Goal: Check status: Check status

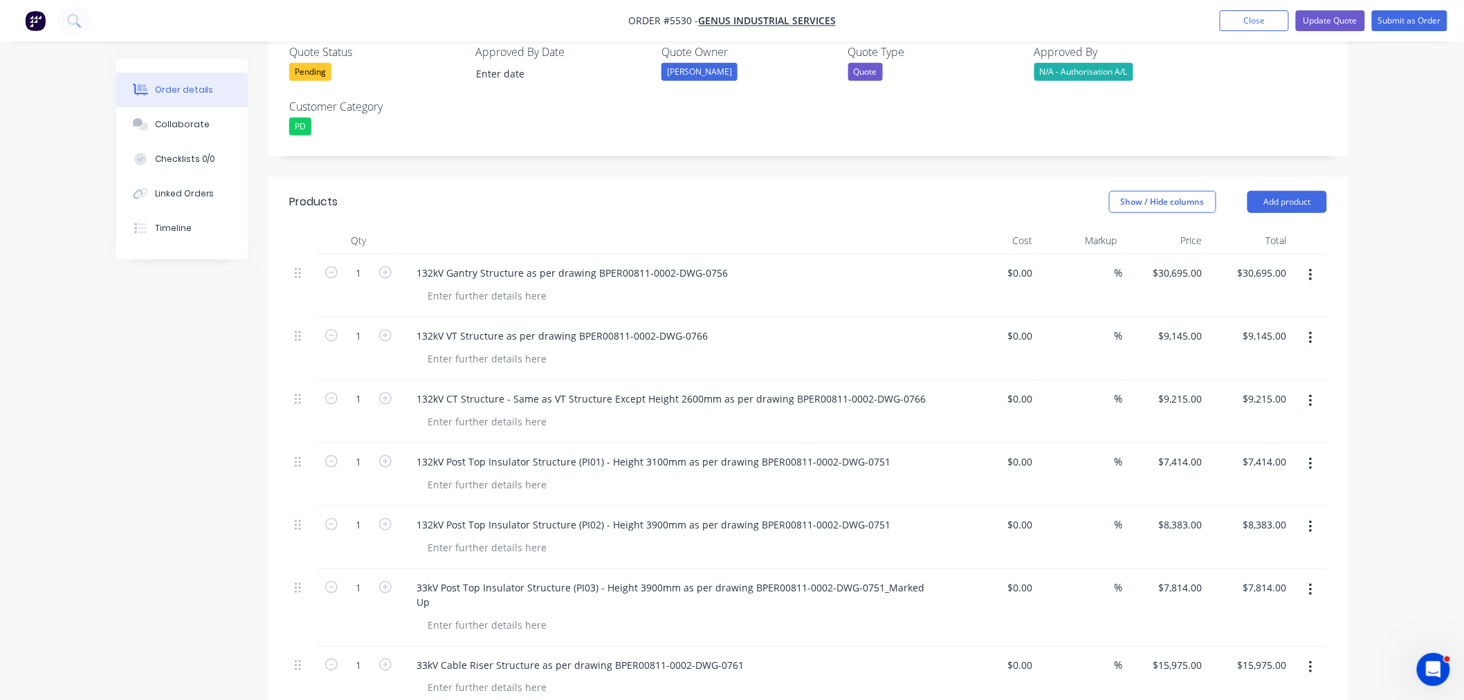
scroll to position [461, 0]
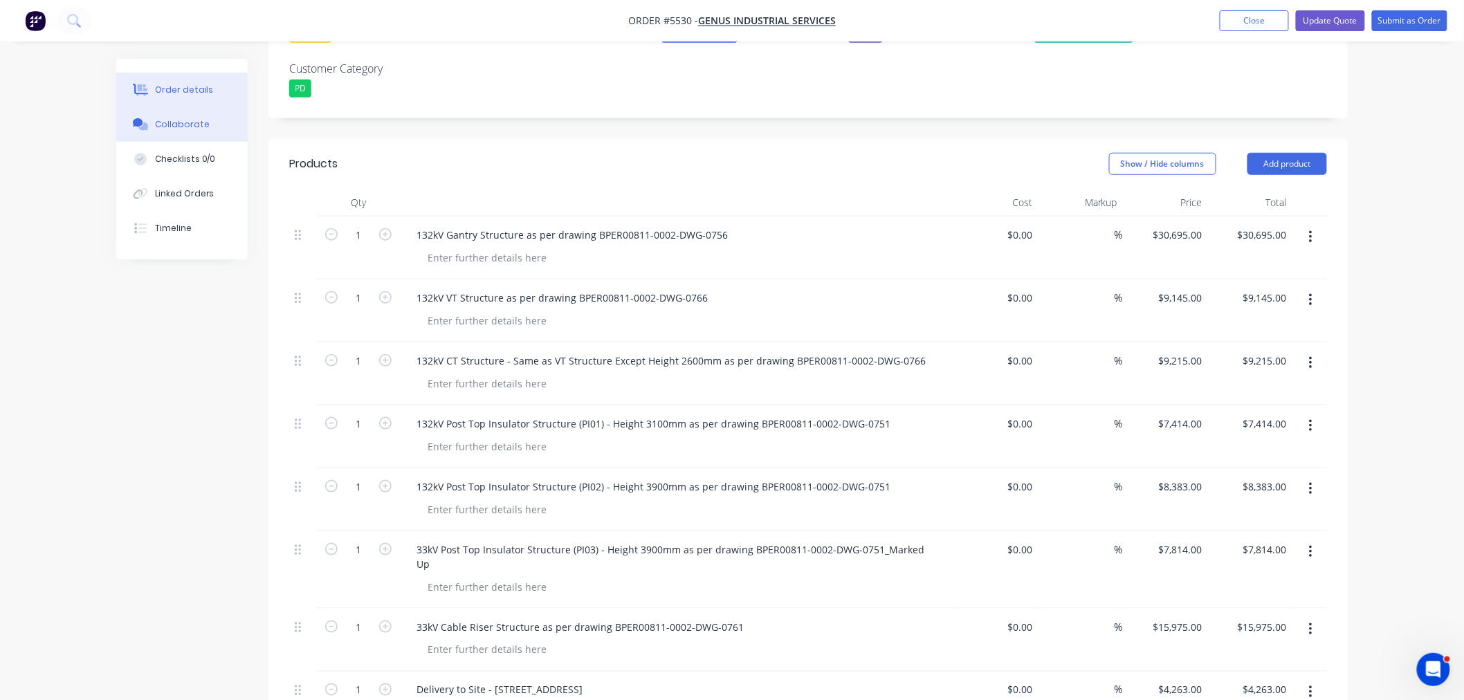
click at [187, 129] on div "Collaborate" at bounding box center [182, 124] width 55 height 12
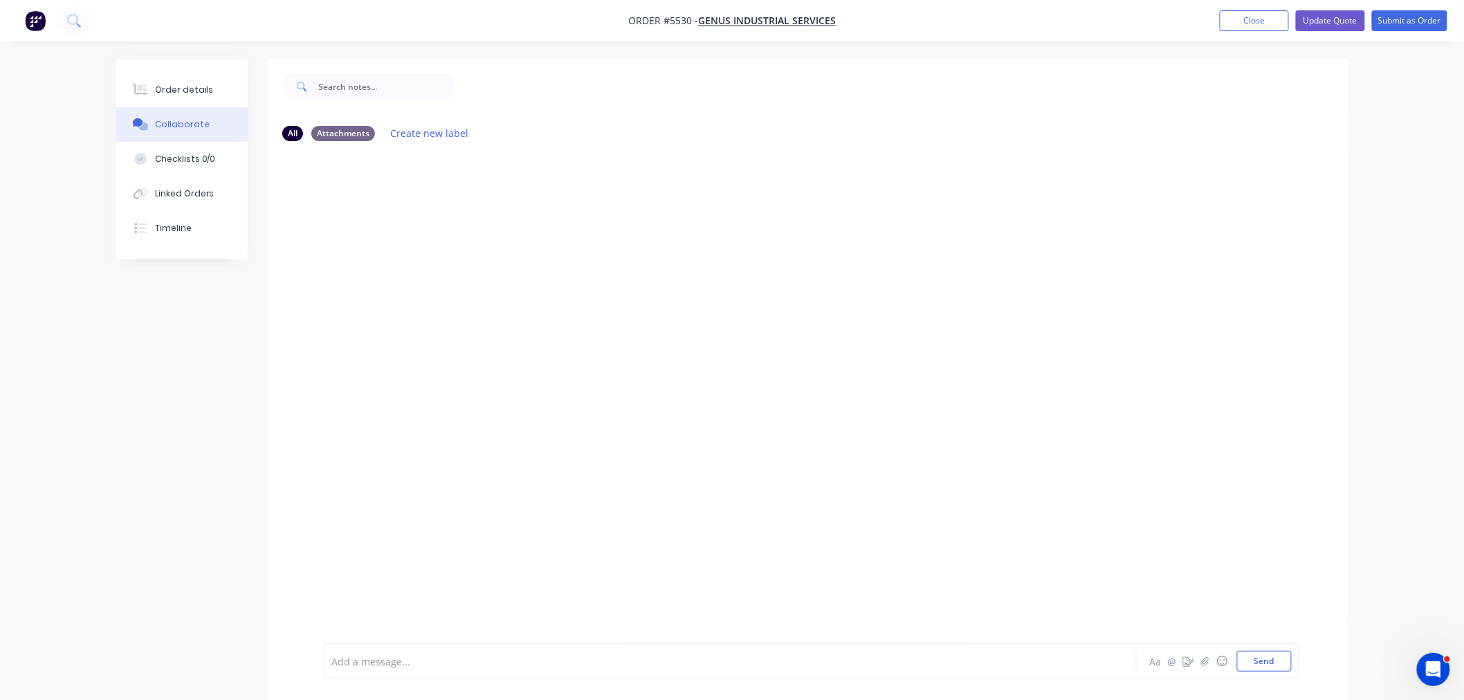
click at [183, 82] on button "Order details" at bounding box center [181, 90] width 131 height 35
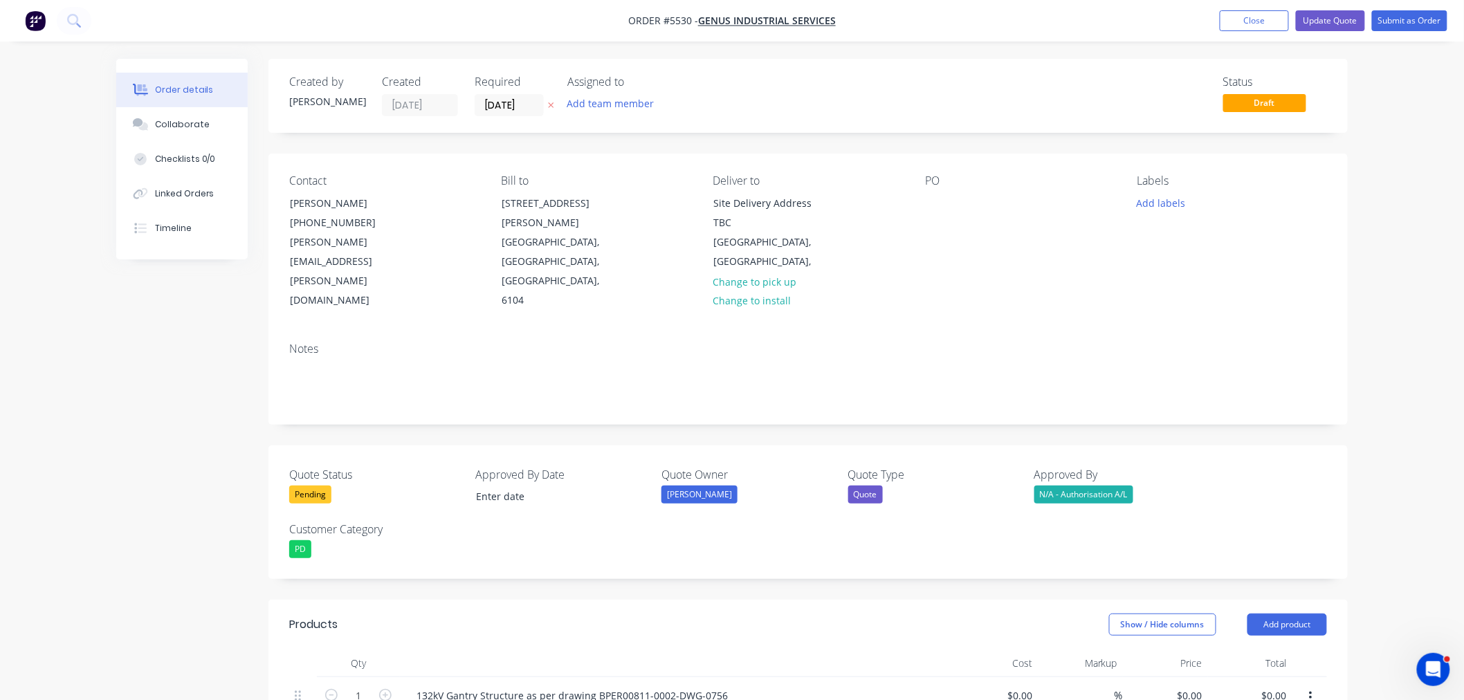
type input "$30,695.00"
type input "$9,145.00"
type input "$9,215.00"
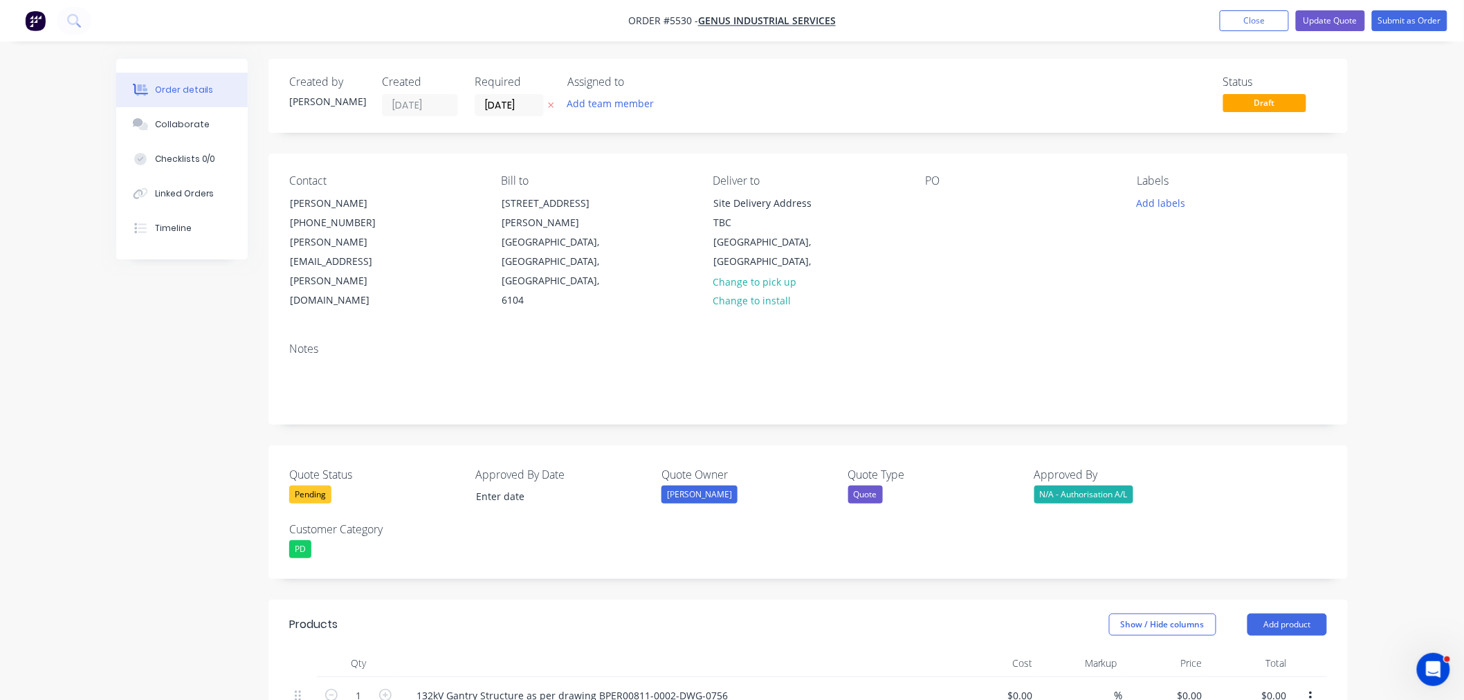
type input "$9,215.00"
type input "$7,414.00"
type input "$8,383.00"
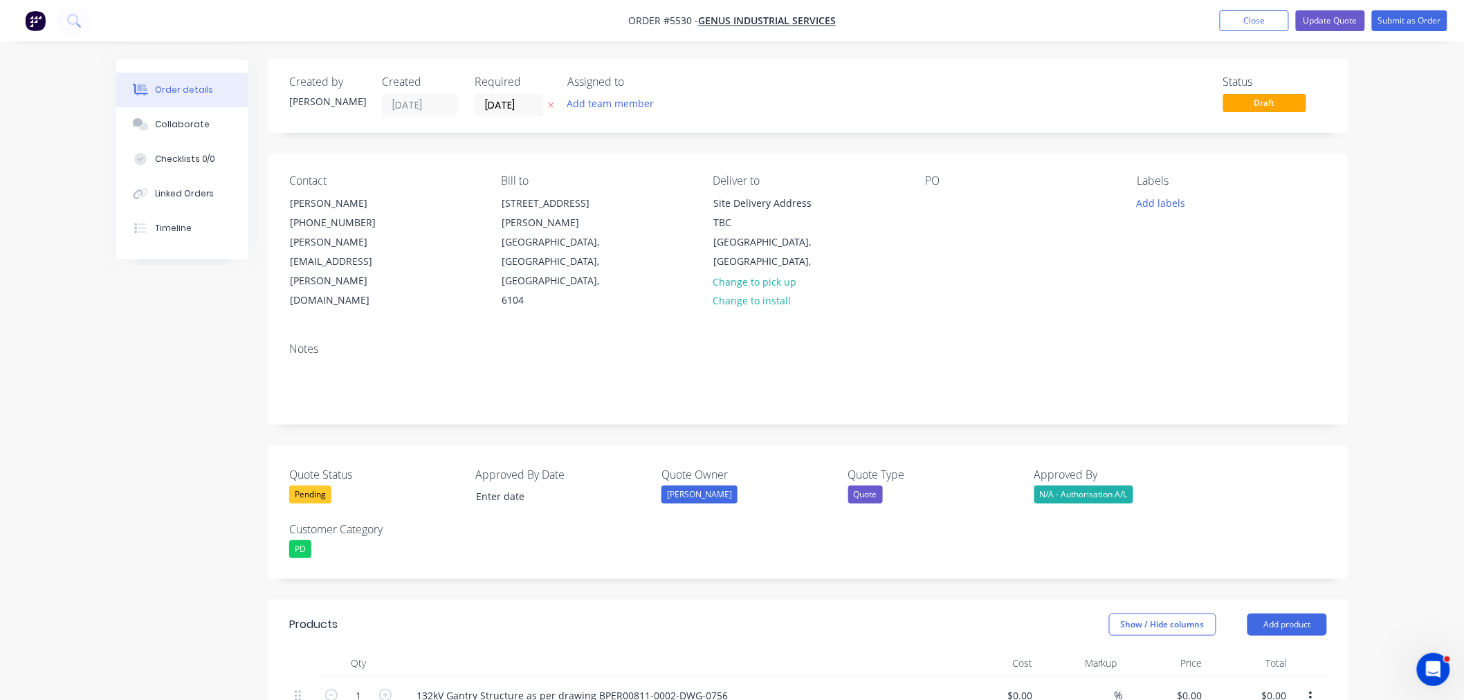
type input "$7,814.00"
type input "$15,975.00"
type input "$4,263.00"
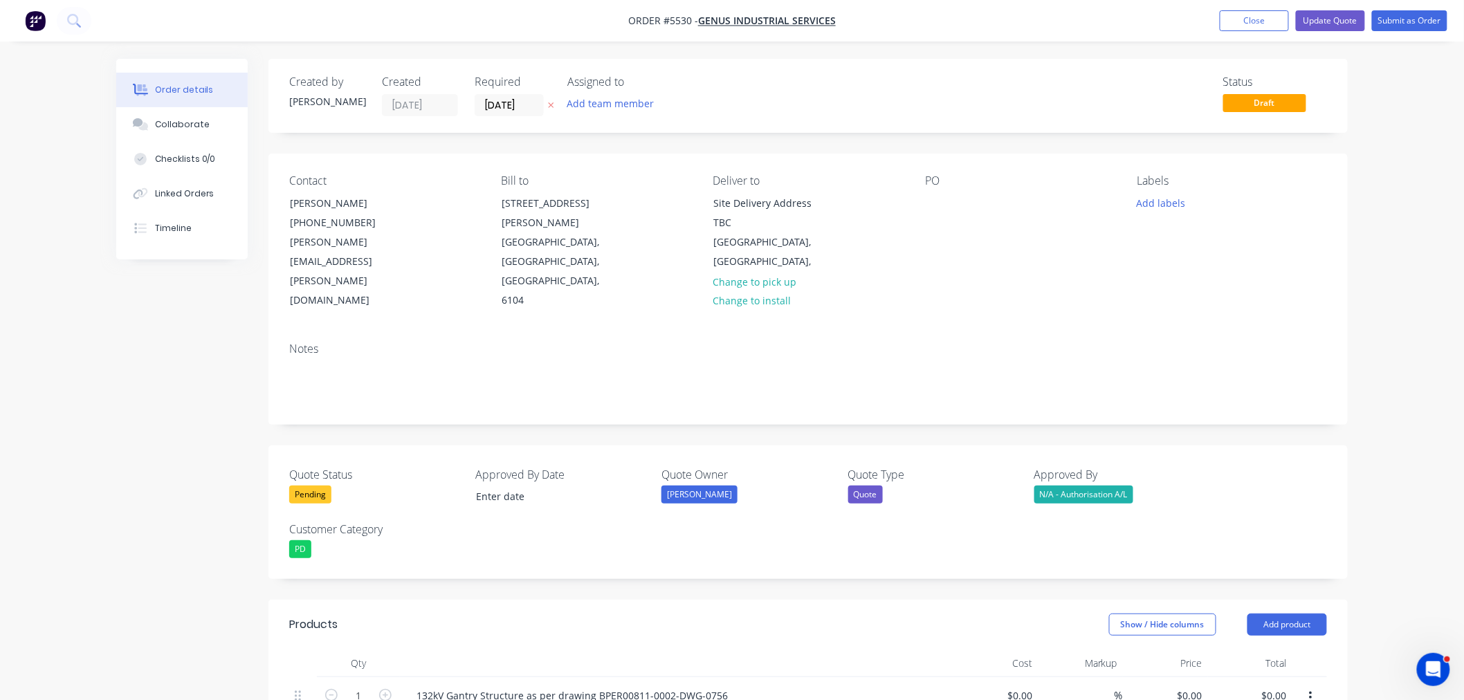
type input "$4,263.00"
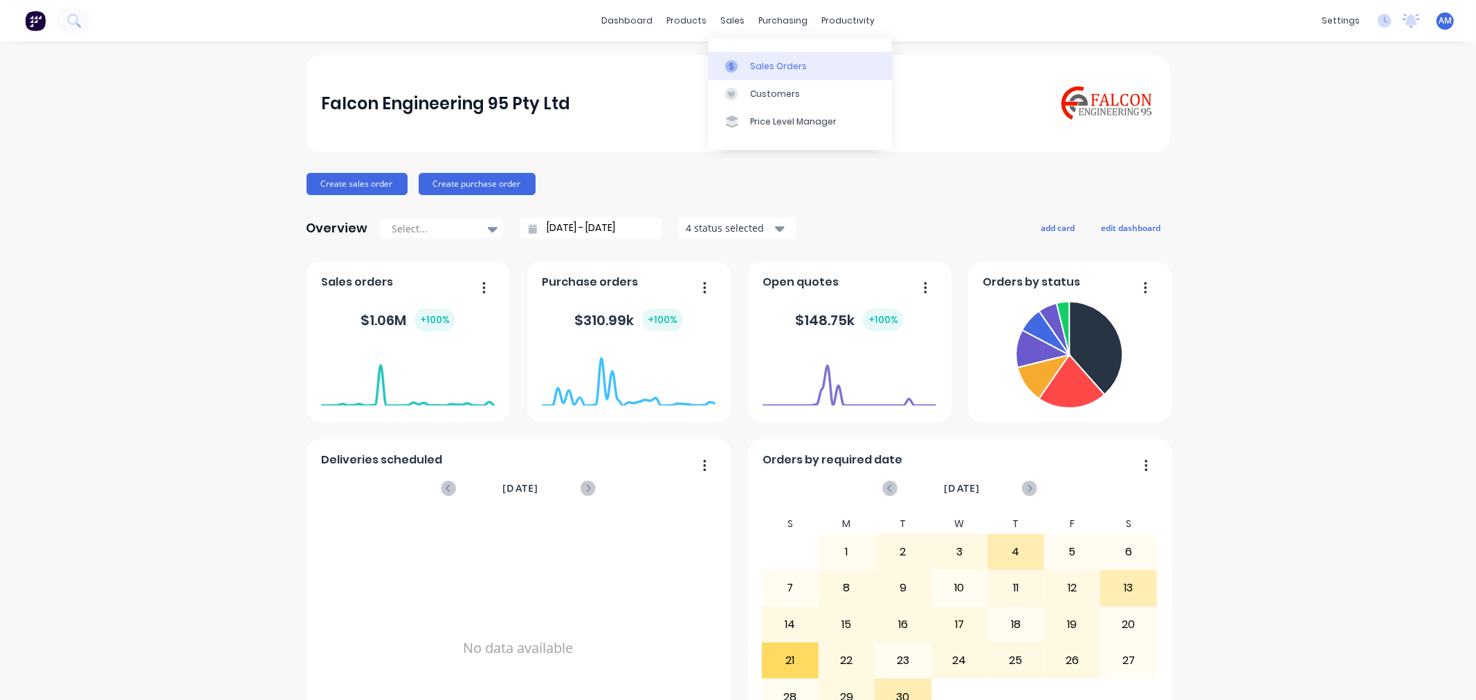
click at [775, 57] on link "Sales Orders" at bounding box center [800, 66] width 183 height 28
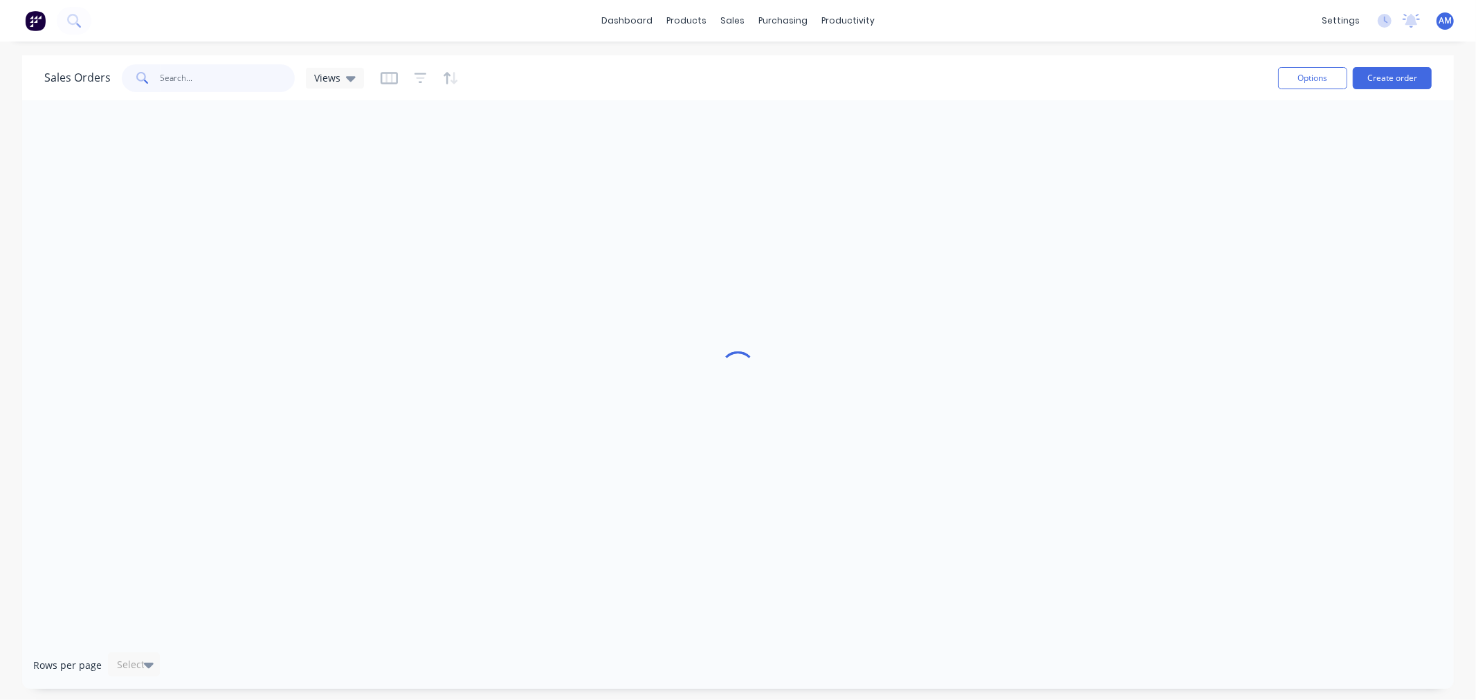
click at [183, 75] on input "text" at bounding box center [228, 78] width 135 height 28
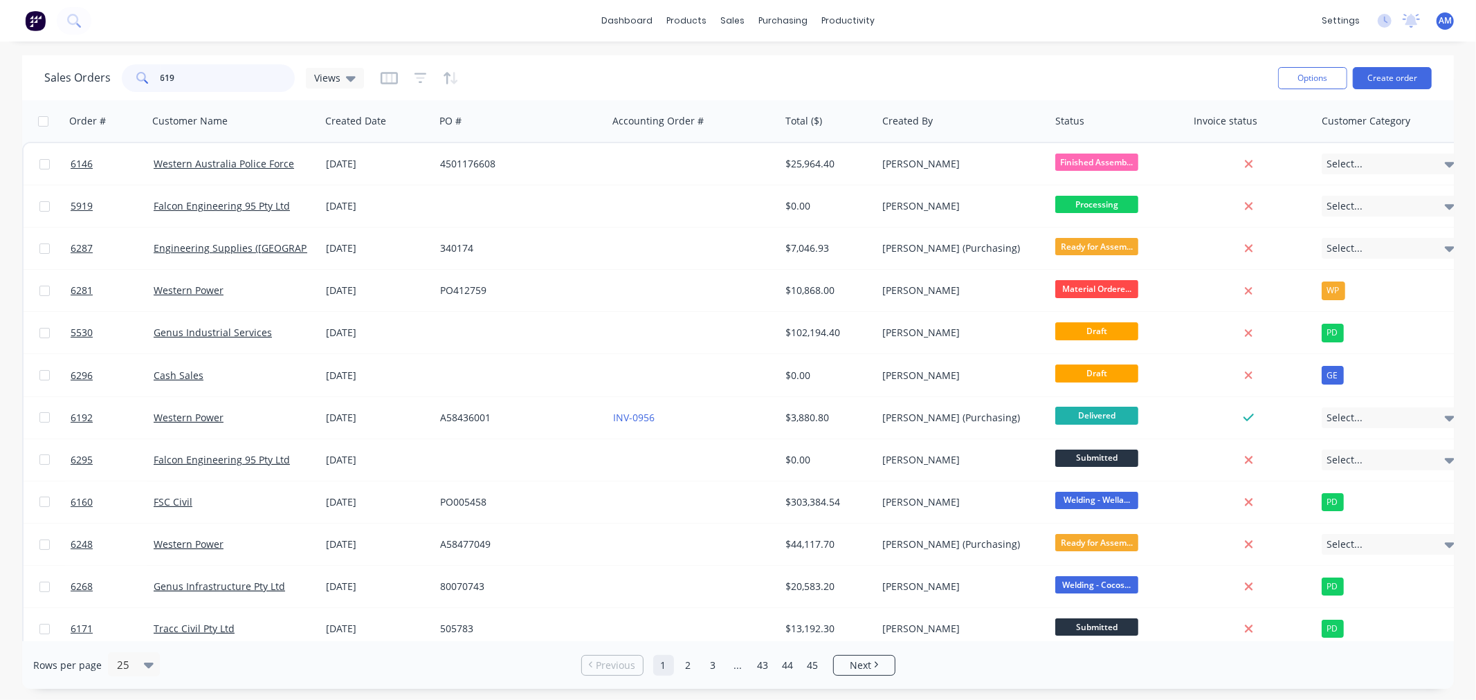
type input "6198"
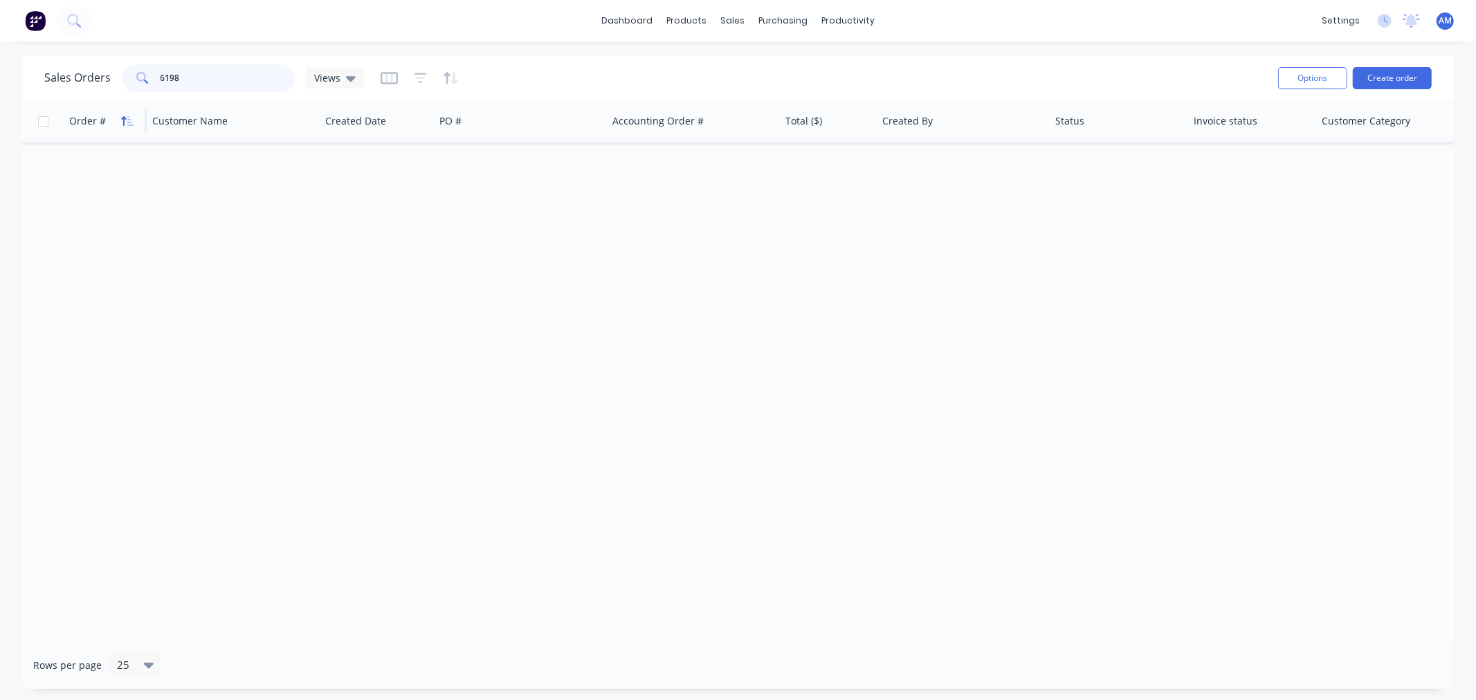
drag, startPoint x: 182, startPoint y: 80, endPoint x: 127, endPoint y: 113, distance: 64.3
click at [130, 78] on div "6198" at bounding box center [208, 78] width 173 height 28
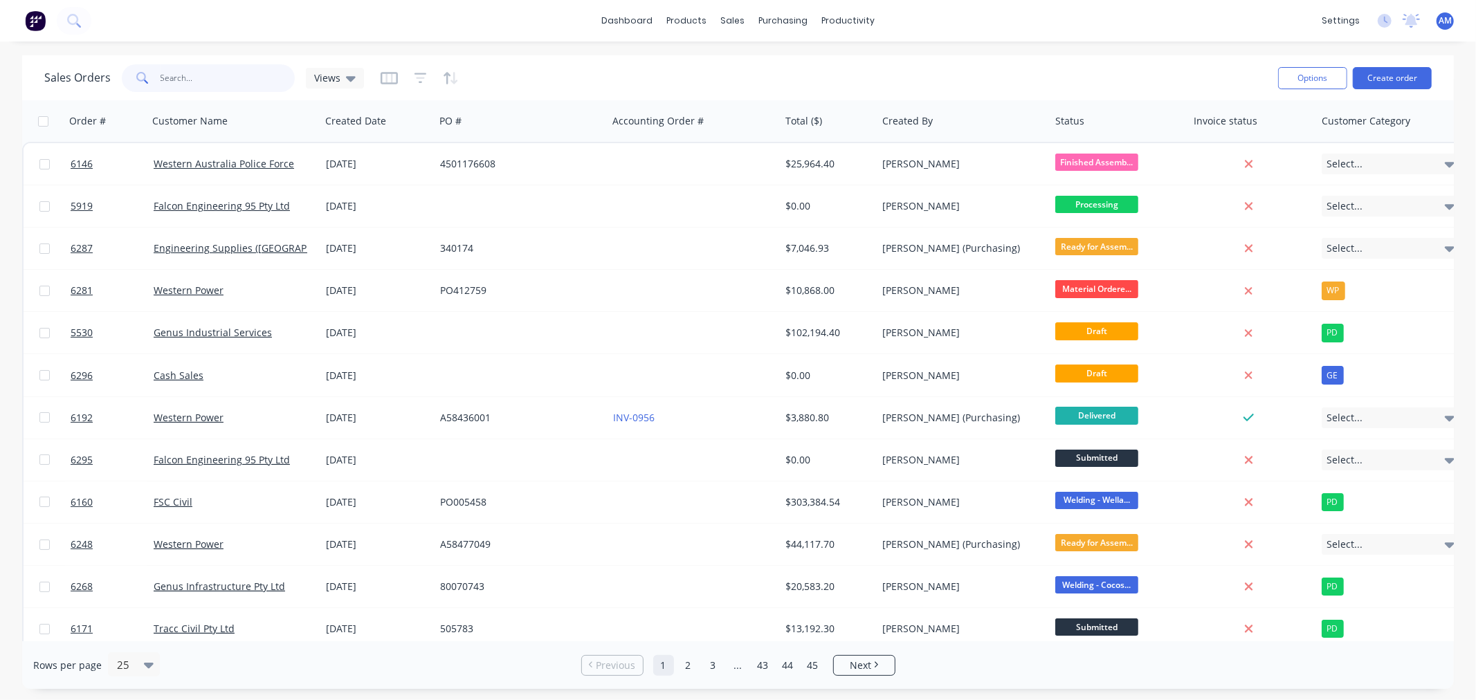
click at [195, 74] on input "text" at bounding box center [228, 78] width 135 height 28
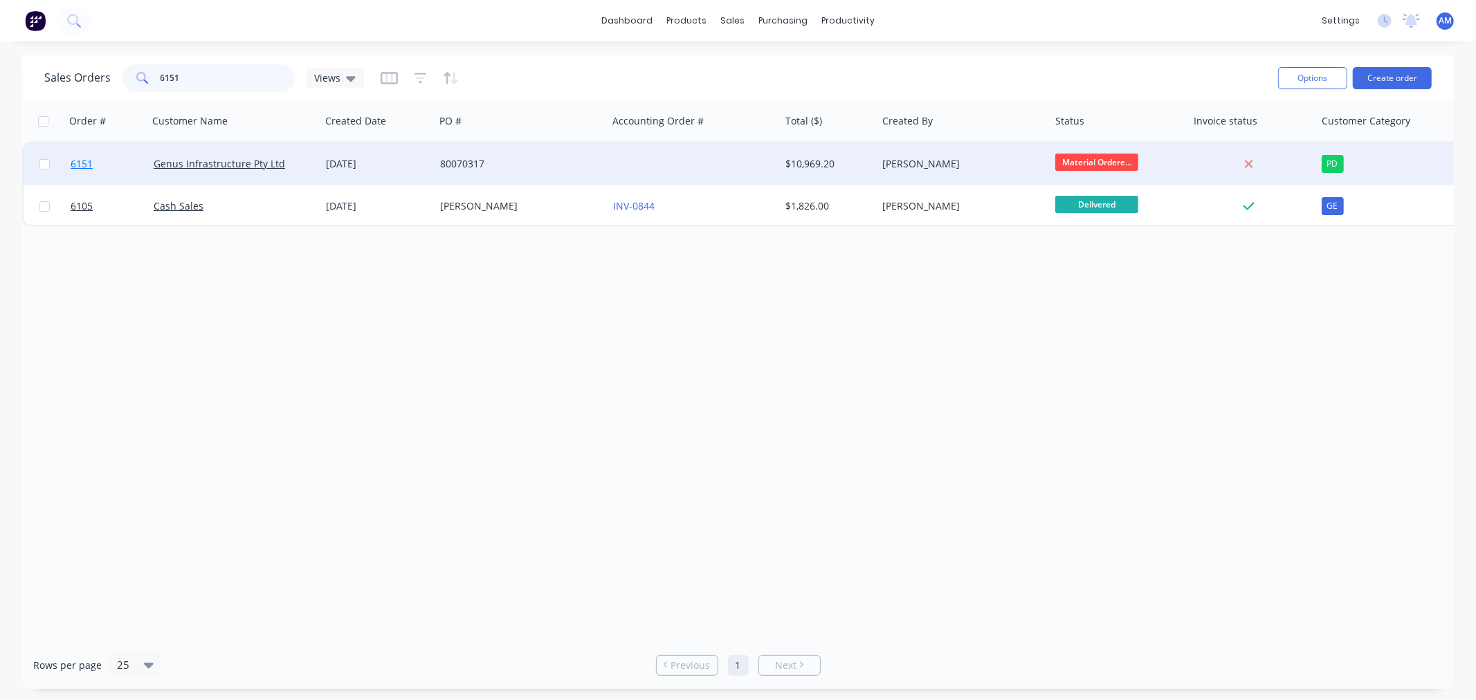
type input "6151"
click at [121, 162] on link "6151" at bounding box center [112, 164] width 83 height 42
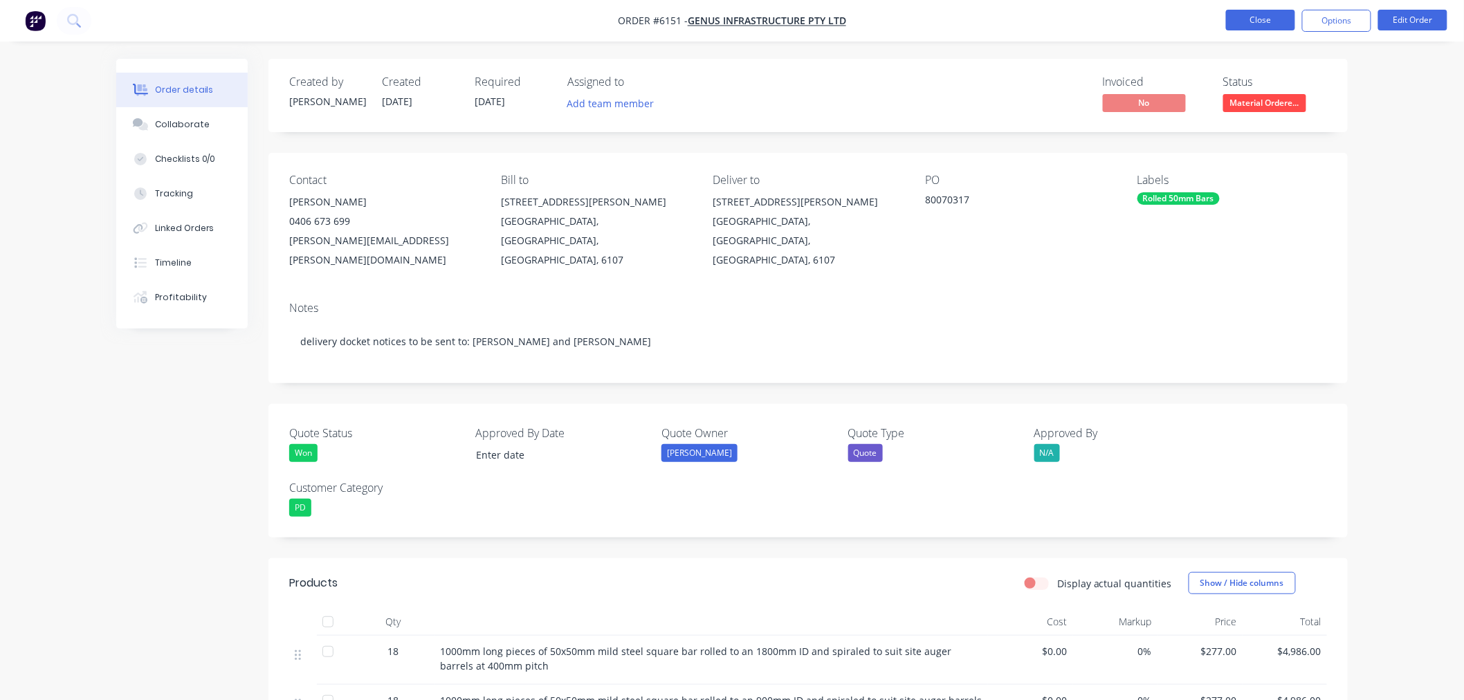
click at [1257, 15] on button "Close" at bounding box center [1260, 20] width 69 height 21
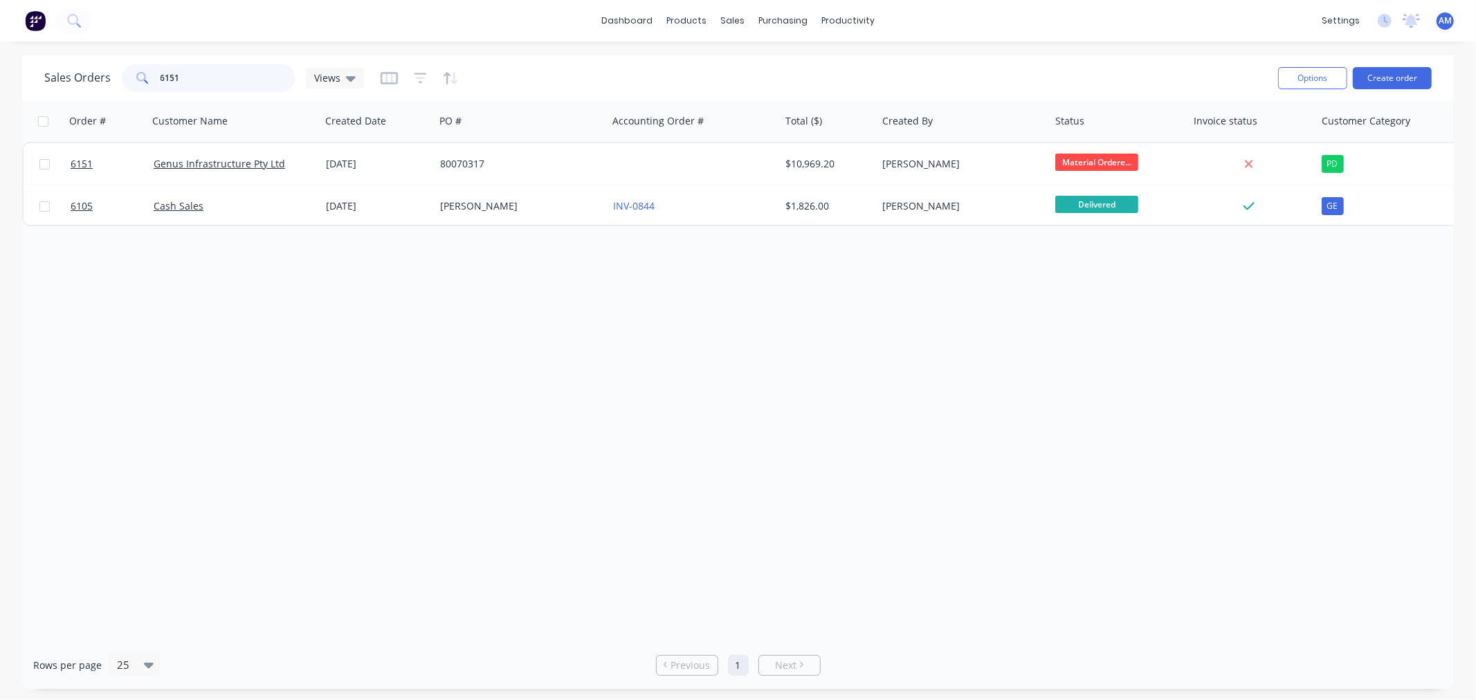
click at [222, 76] on input "6151" at bounding box center [228, 78] width 135 height 28
drag, startPoint x: 222, startPoint y: 76, endPoint x: 109, endPoint y: 74, distance: 112.8
click at [109, 74] on div "Sales Orders 6151 Views" at bounding box center [204, 78] width 320 height 28
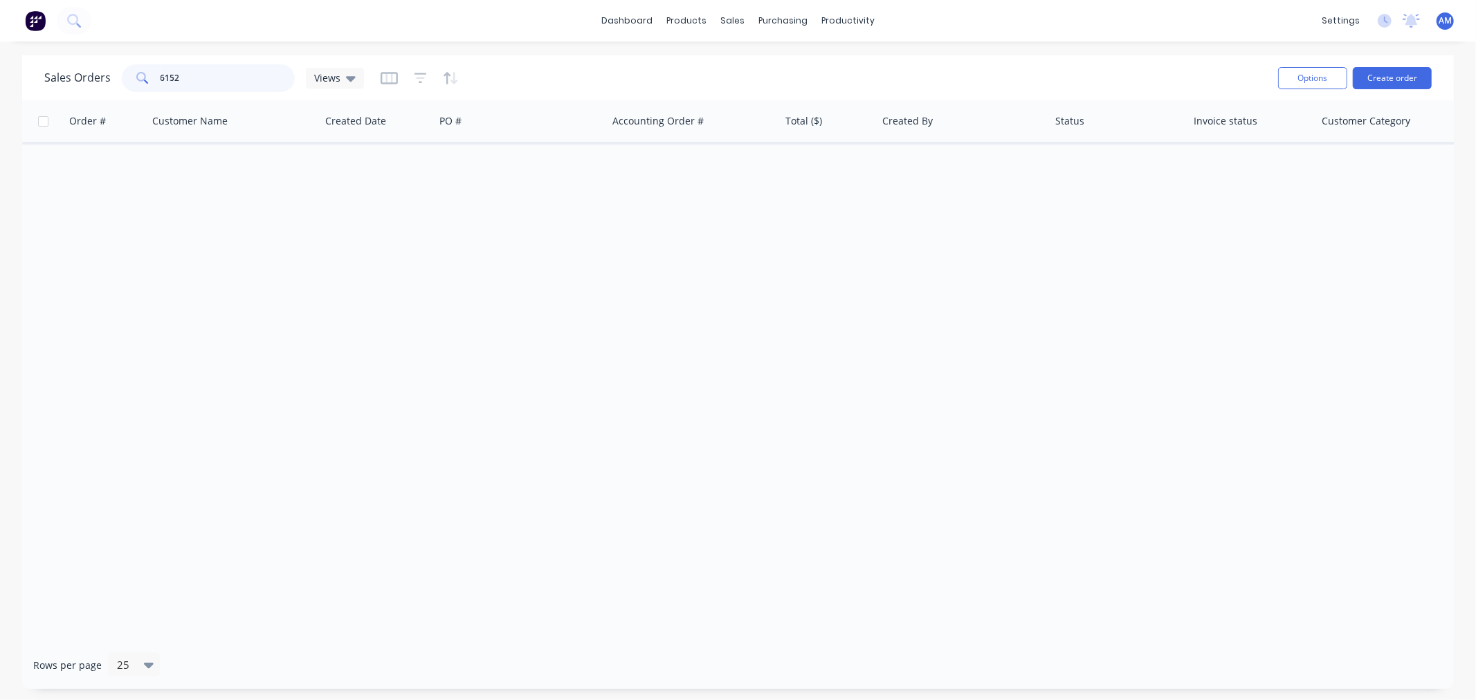
drag, startPoint x: 201, startPoint y: 84, endPoint x: 116, endPoint y: 73, distance: 85.1
click at [116, 73] on div "Sales Orders 6152 Views" at bounding box center [204, 78] width 320 height 28
click at [196, 80] on input "6162" at bounding box center [228, 78] width 135 height 28
drag, startPoint x: 153, startPoint y: 79, endPoint x: 109, endPoint y: 87, distance: 45.1
click at [109, 81] on div "Sales Orders 6162 Views" at bounding box center [204, 78] width 320 height 28
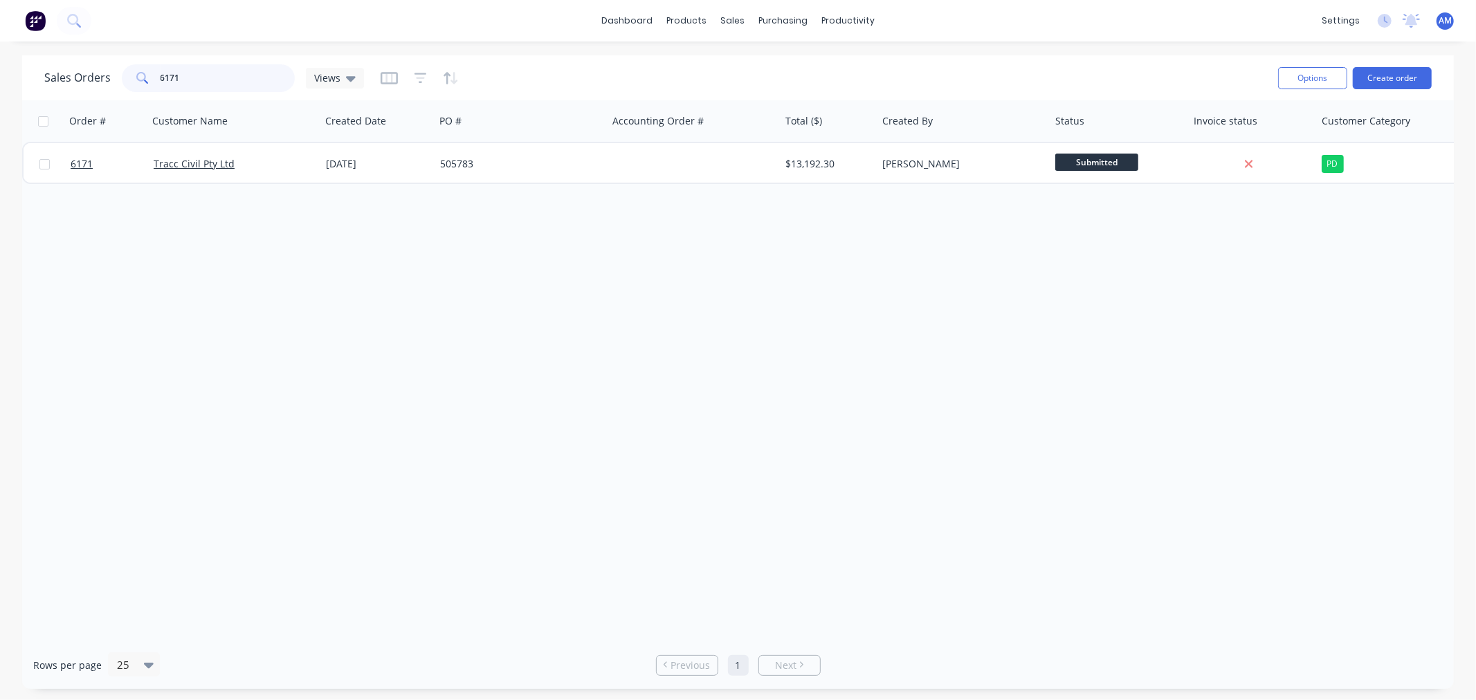
drag, startPoint x: 150, startPoint y: 79, endPoint x: 111, endPoint y: 77, distance: 38.8
click at [111, 77] on div "Sales Orders 6171 Views" at bounding box center [204, 78] width 320 height 28
drag, startPoint x: 181, startPoint y: 70, endPoint x: 197, endPoint y: 75, distance: 16.6
click at [197, 75] on input "6180" at bounding box center [228, 78] width 135 height 28
drag, startPoint x: 198, startPoint y: 76, endPoint x: 115, endPoint y: 91, distance: 84.4
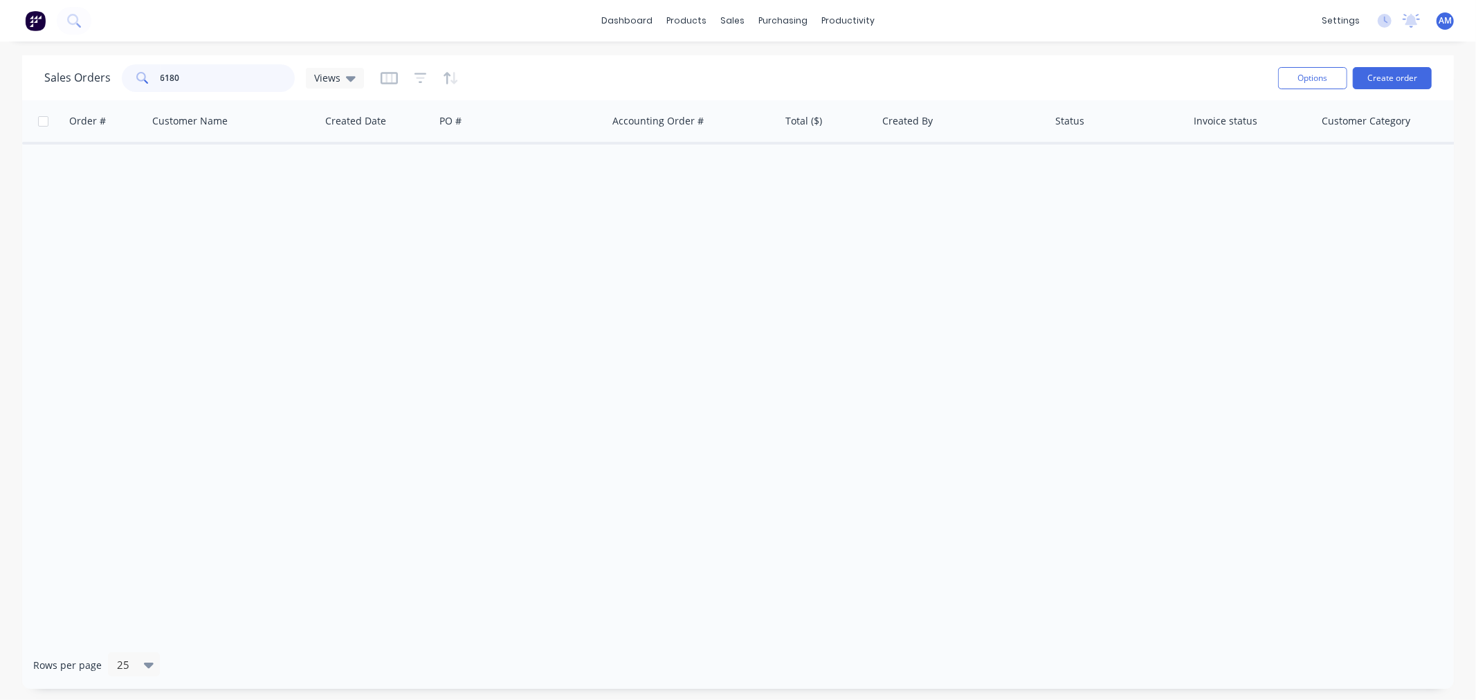
click at [113, 90] on div "Sales Orders 6180 Views" at bounding box center [204, 78] width 320 height 28
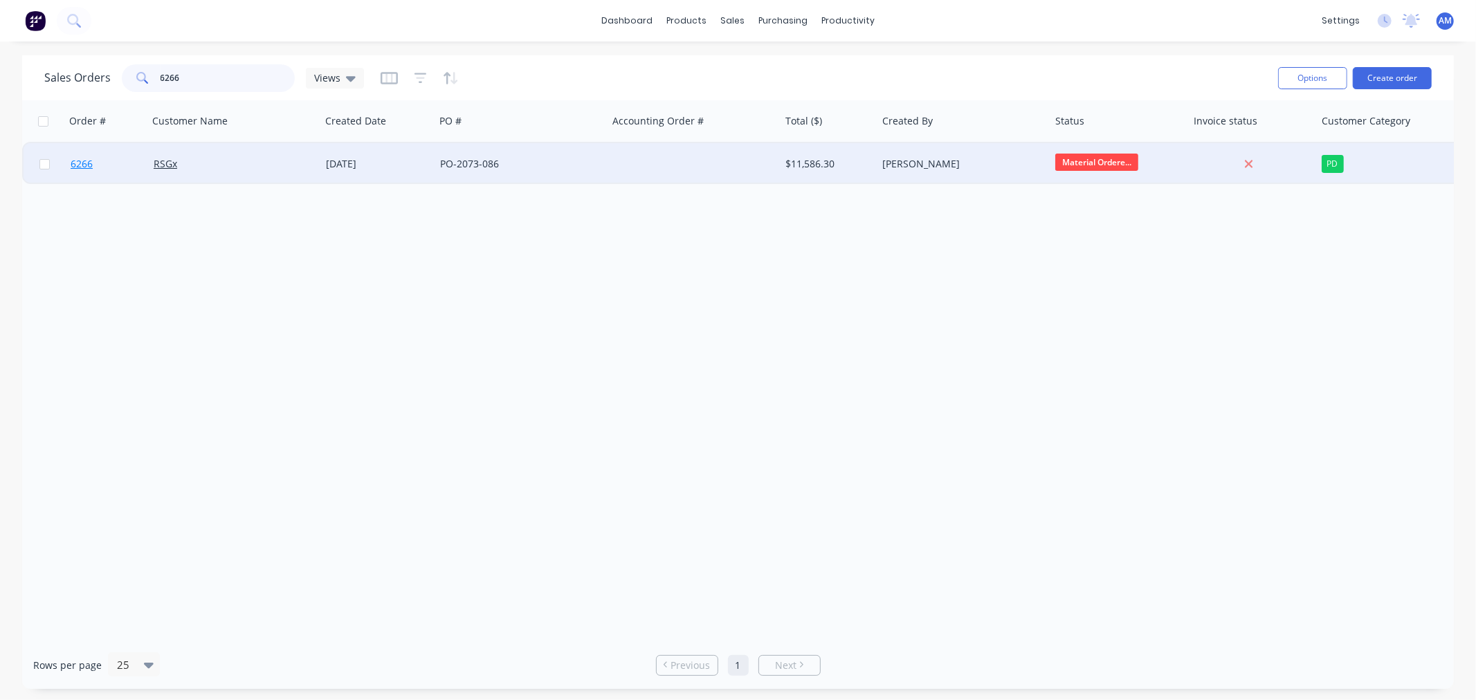
type input "6266"
click at [118, 164] on link "6266" at bounding box center [112, 164] width 83 height 42
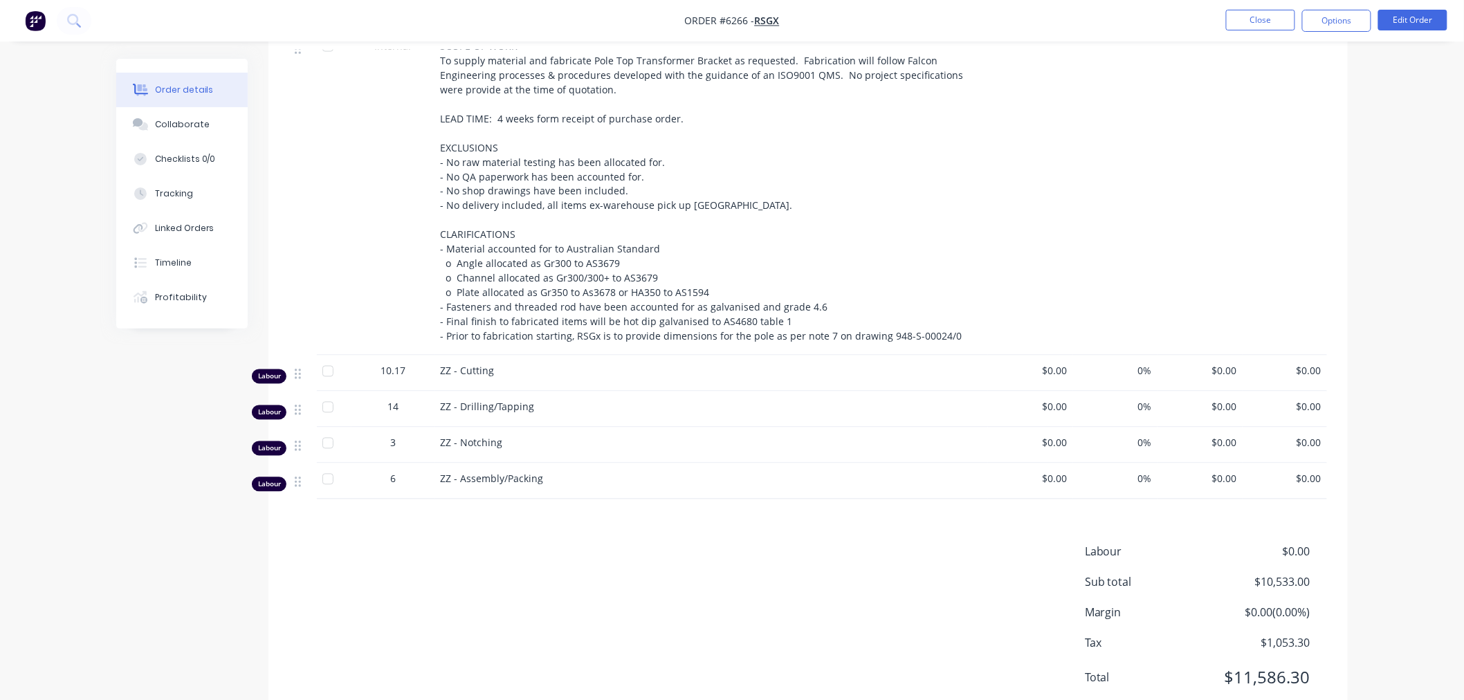
scroll to position [922, 0]
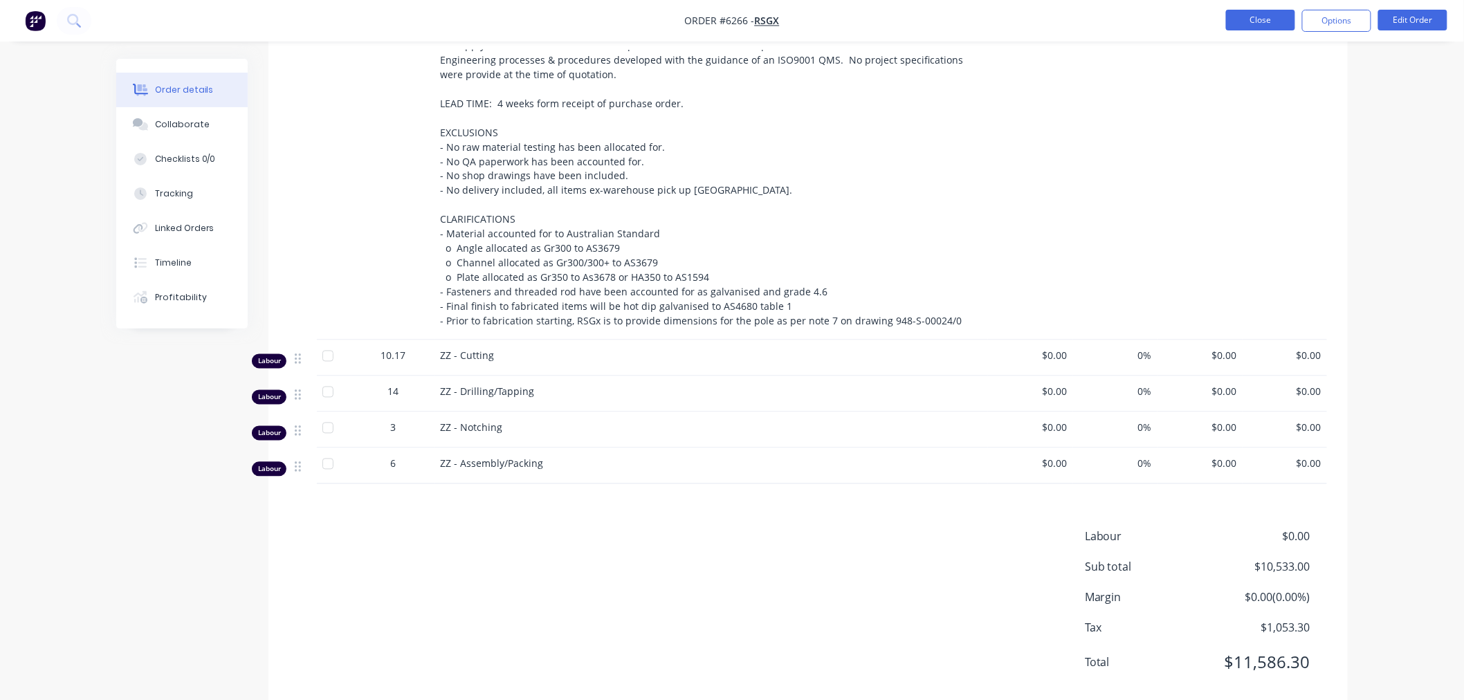
click at [1282, 8] on nav "Order #6266 - RSGx Close Options Edit Order" at bounding box center [732, 21] width 1464 height 42
click at [1277, 14] on button "Close" at bounding box center [1260, 20] width 69 height 21
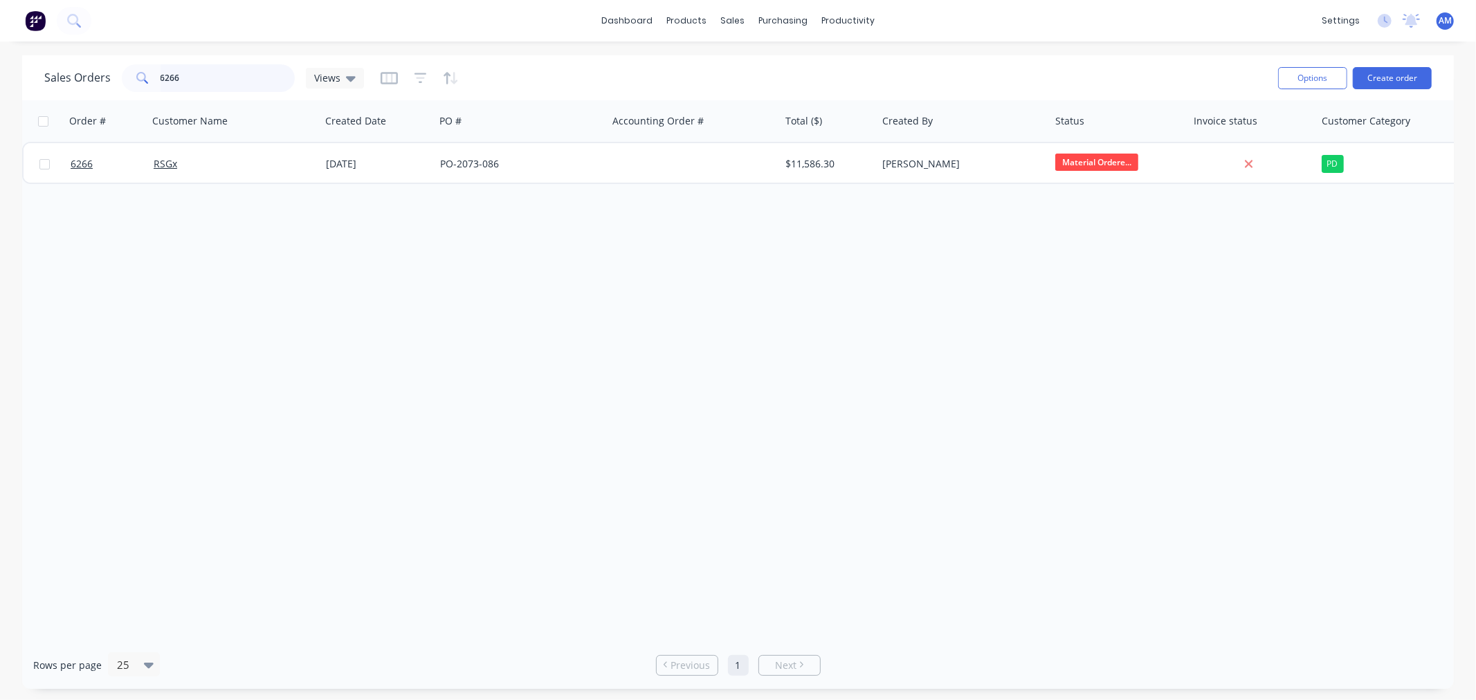
click at [188, 73] on input "6266" at bounding box center [228, 78] width 135 height 28
drag, startPoint x: 93, startPoint y: 81, endPoint x: 63, endPoint y: 84, distance: 30.6
click at [65, 84] on div "Sales Orders 6266 Views" at bounding box center [204, 78] width 320 height 28
drag, startPoint x: 194, startPoint y: 79, endPoint x: 91, endPoint y: 78, distance: 102.4
click at [93, 78] on div "Sales Orders 6267 Views" at bounding box center [204, 78] width 320 height 28
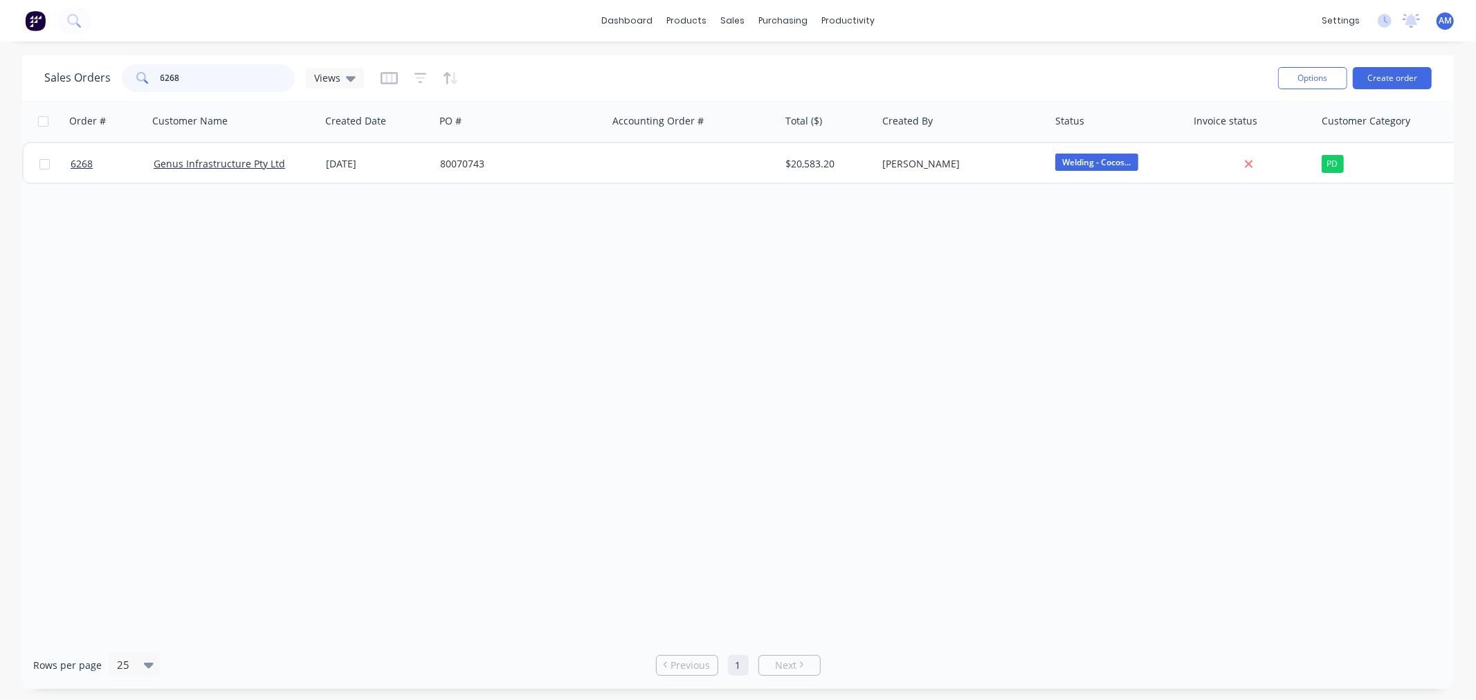
type input "6268"
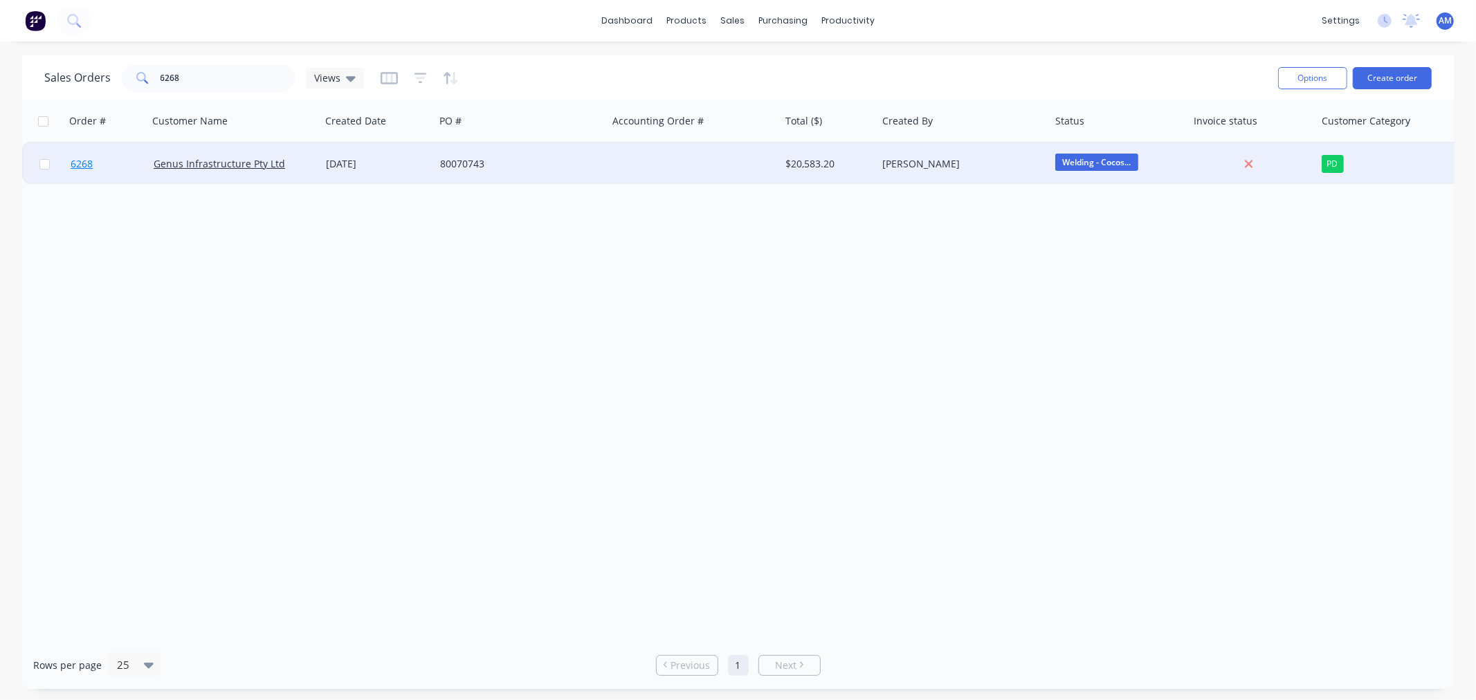
click at [123, 165] on link "6268" at bounding box center [112, 164] width 83 height 42
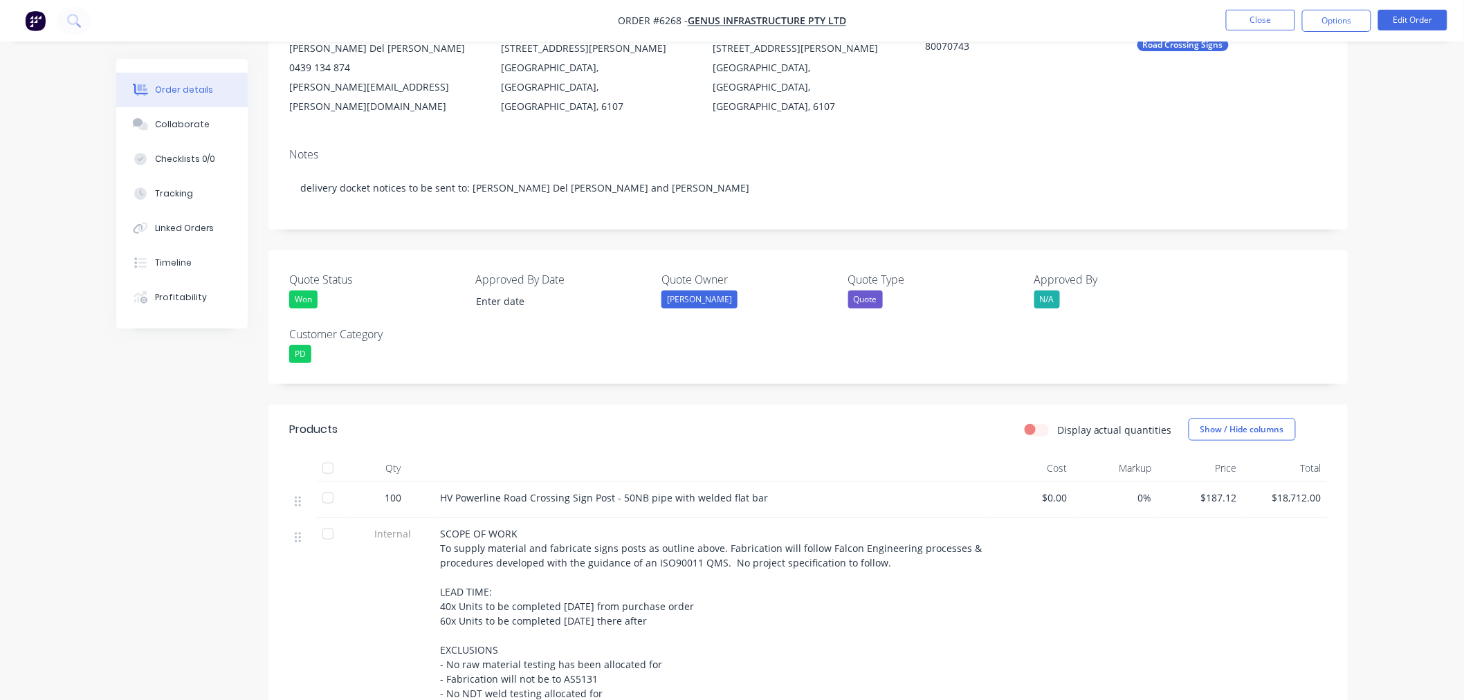
scroll to position [230, 0]
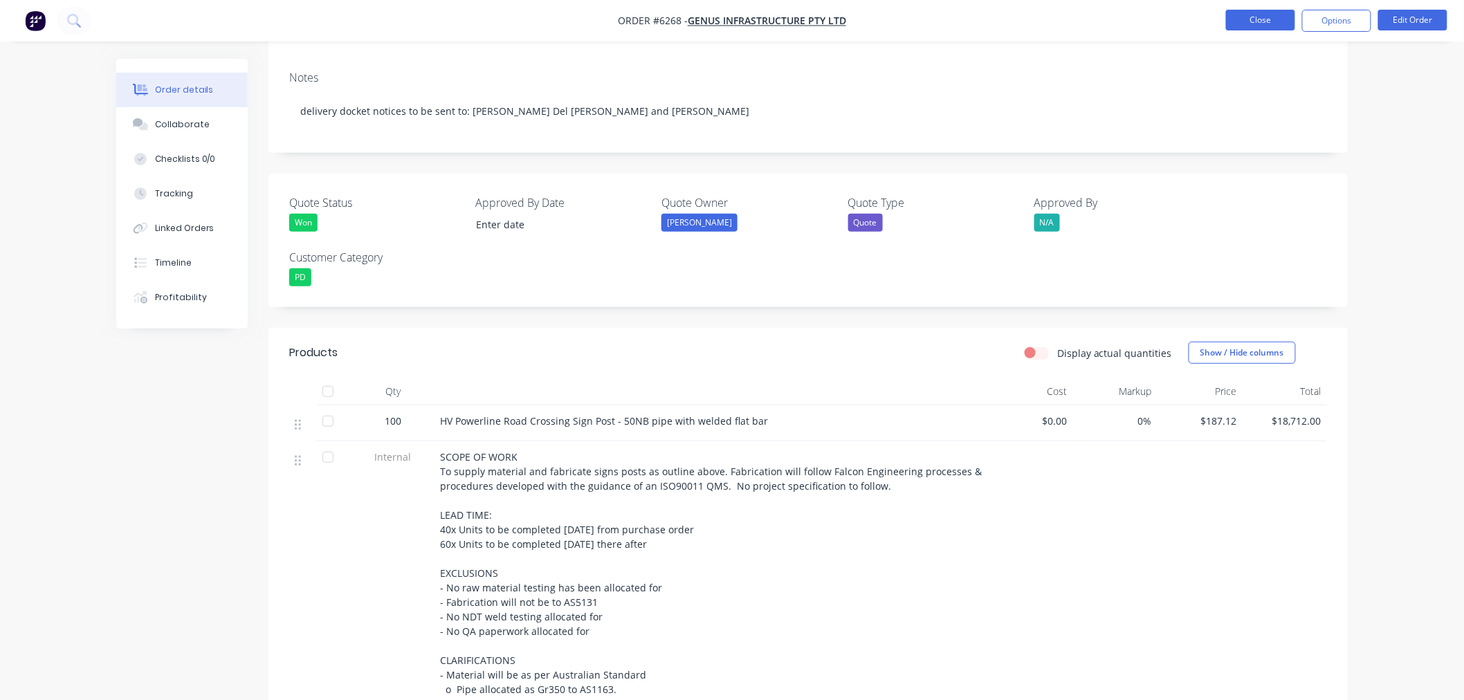
click at [1289, 19] on button "Close" at bounding box center [1260, 20] width 69 height 21
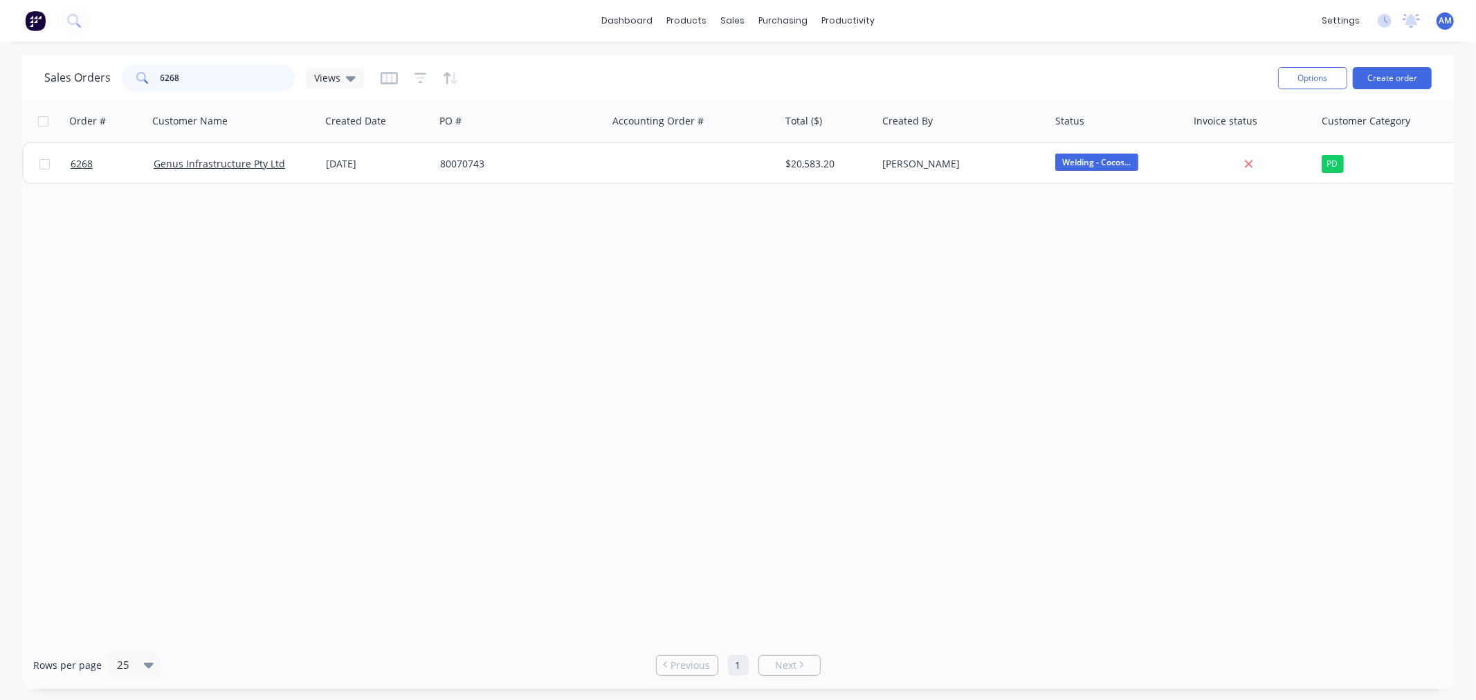
drag, startPoint x: 220, startPoint y: 66, endPoint x: 210, endPoint y: 71, distance: 11.2
click at [209, 71] on input "6268" at bounding box center [228, 78] width 135 height 28
drag, startPoint x: 136, startPoint y: 74, endPoint x: 106, endPoint y: 74, distance: 29.8
click at [106, 74] on div "Sales Orders 6268 Views" at bounding box center [204, 78] width 320 height 28
type input "6282"
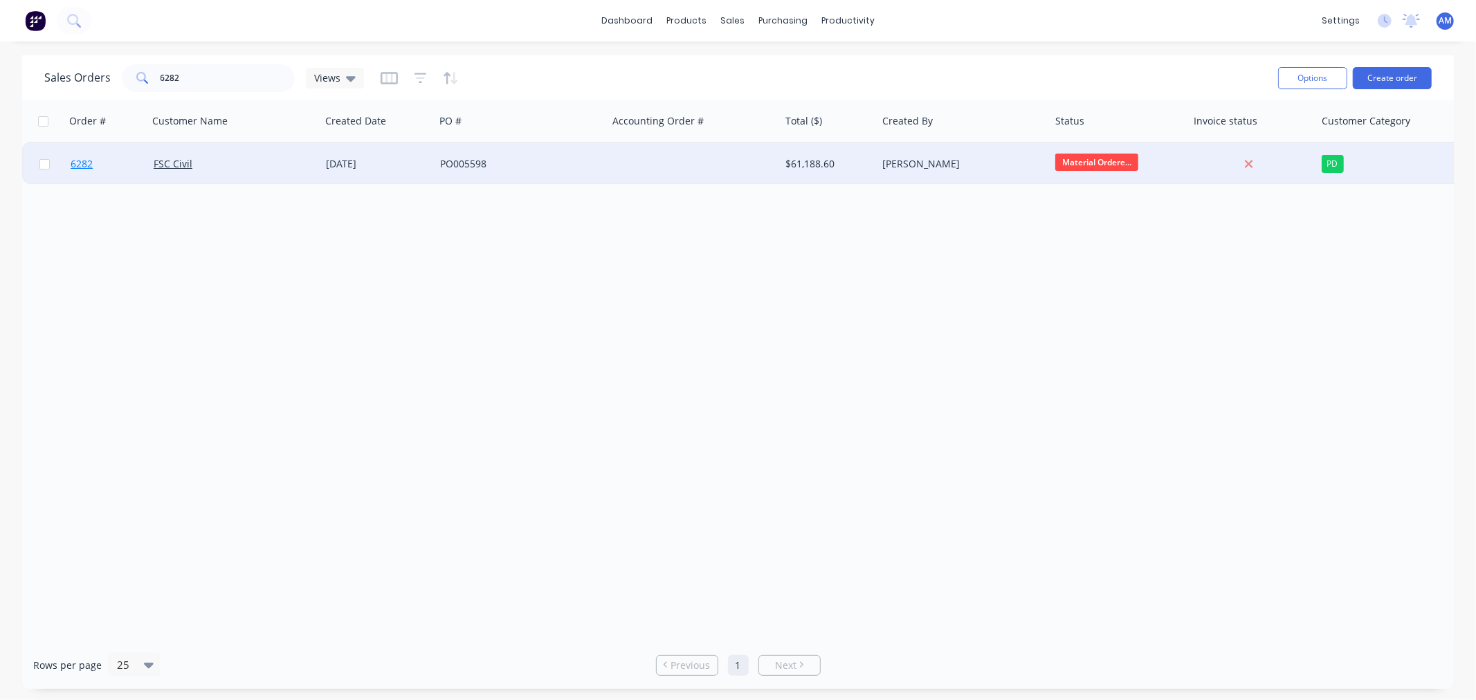
click at [116, 161] on link "6282" at bounding box center [112, 164] width 83 height 42
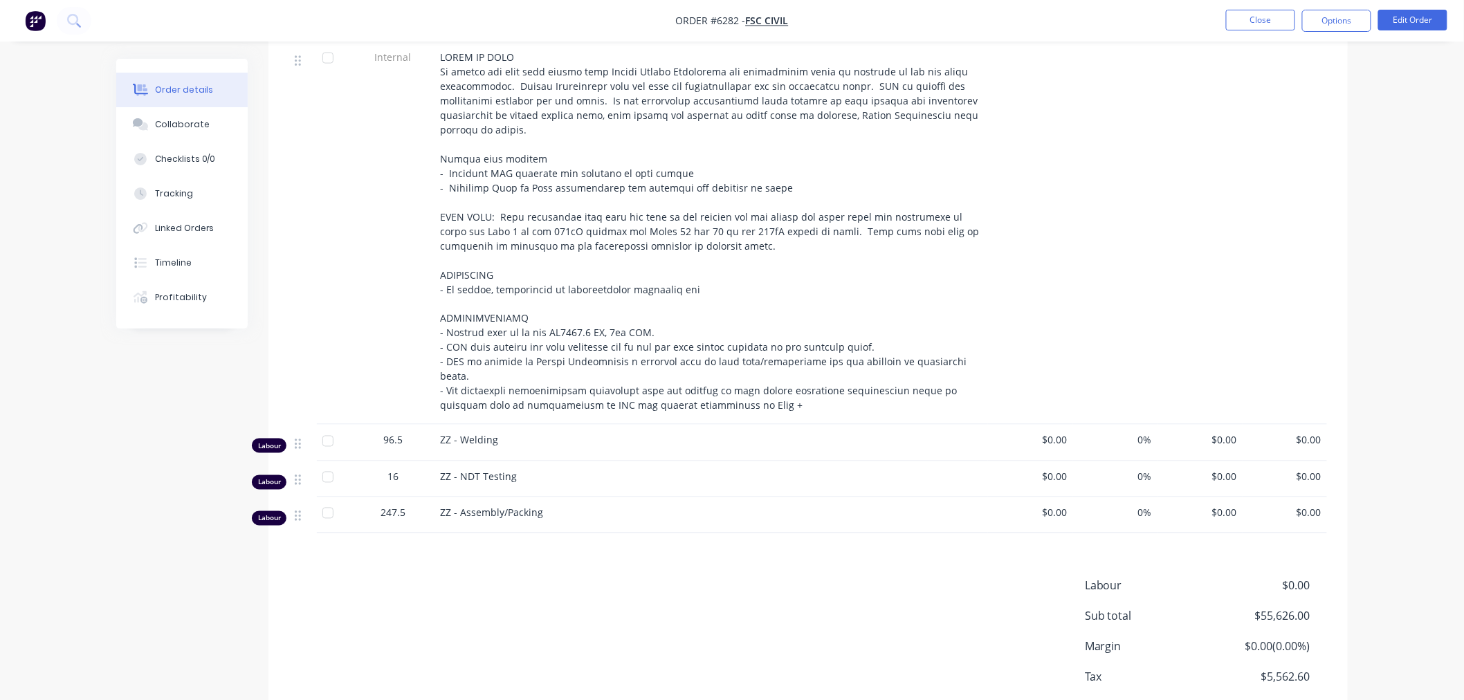
scroll to position [808, 0]
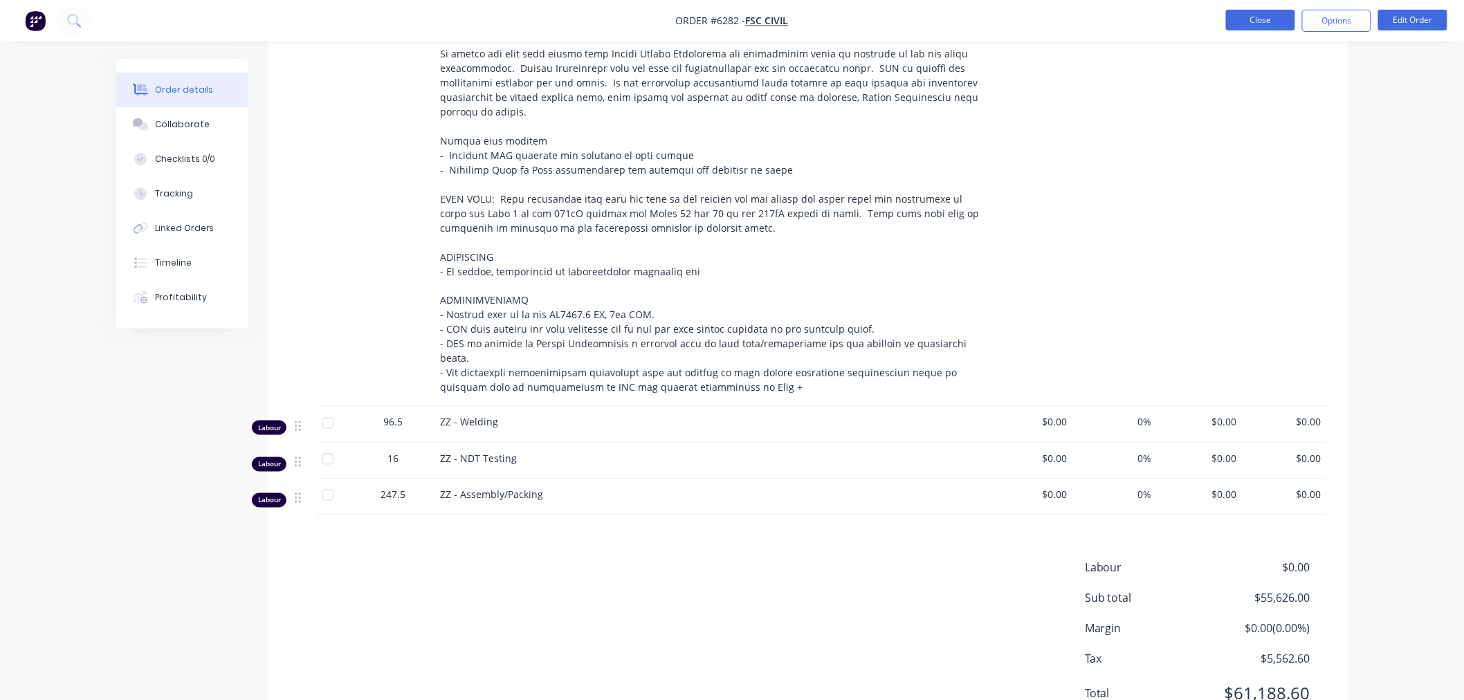
click at [1242, 21] on button "Close" at bounding box center [1260, 20] width 69 height 21
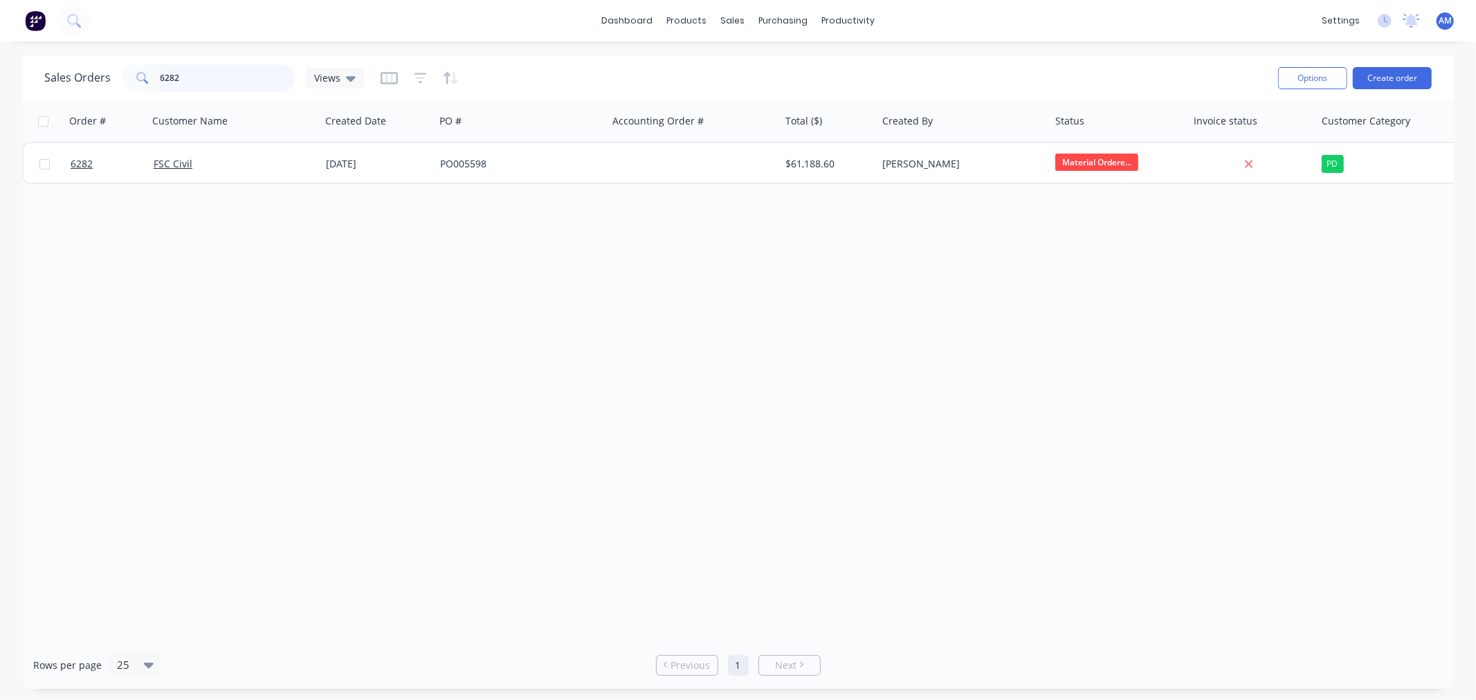
click at [211, 80] on input "6282" at bounding box center [228, 78] width 135 height 28
click at [111, 71] on div "Sales Orders 6282 Views" at bounding box center [204, 78] width 320 height 28
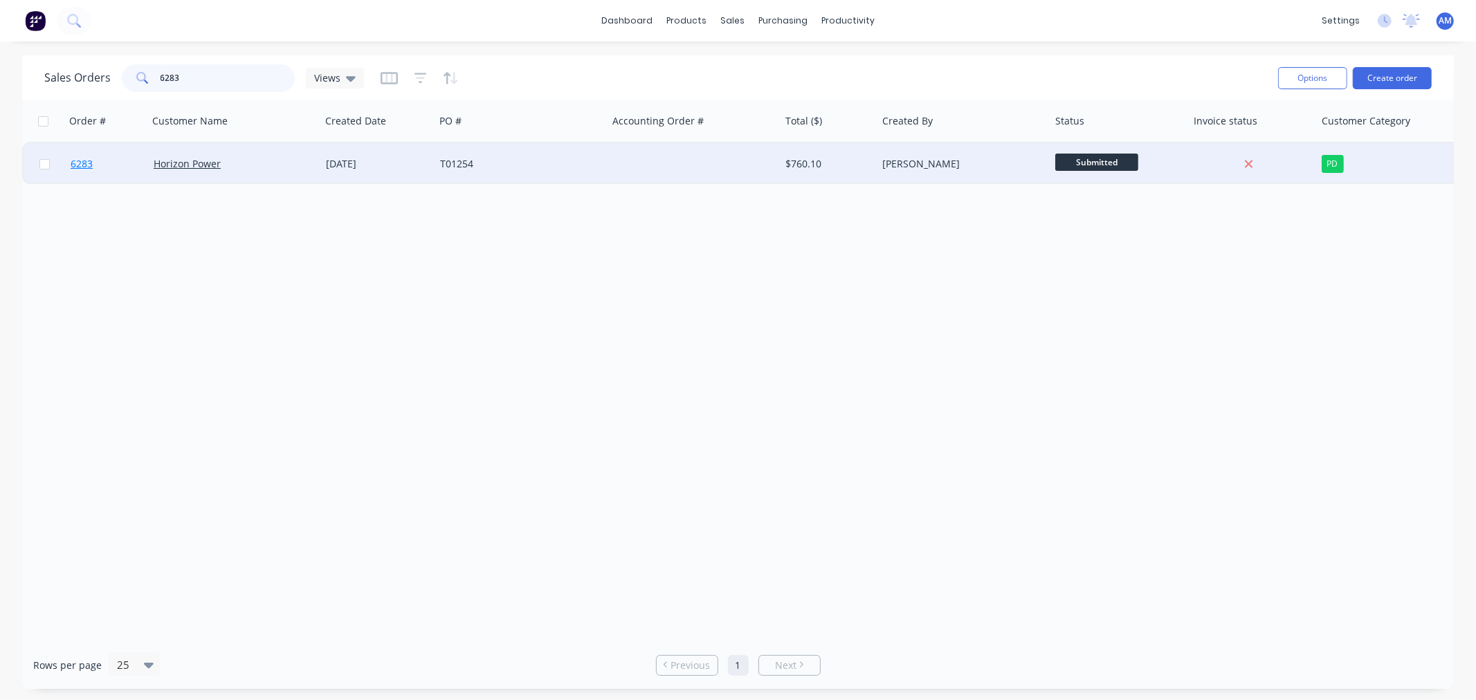
type input "6283"
click at [109, 166] on link "6283" at bounding box center [112, 164] width 83 height 42
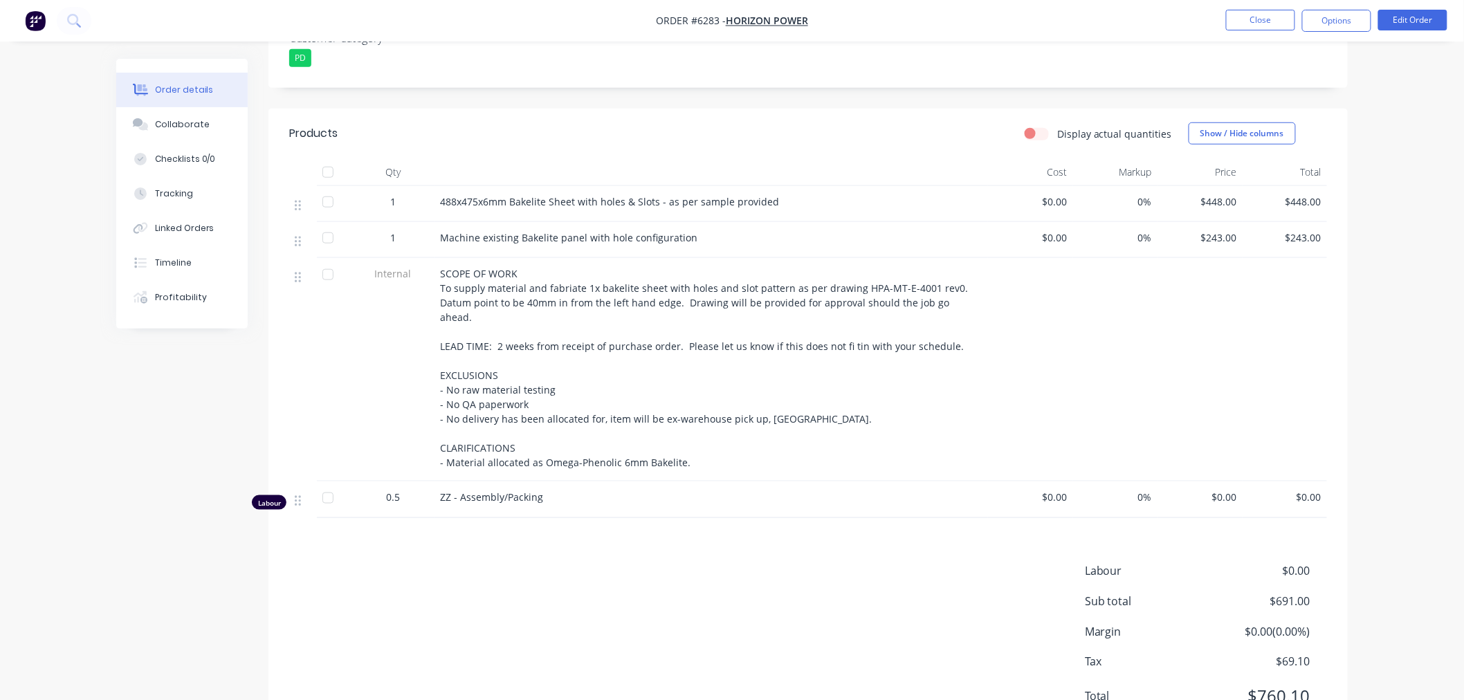
scroll to position [484, 0]
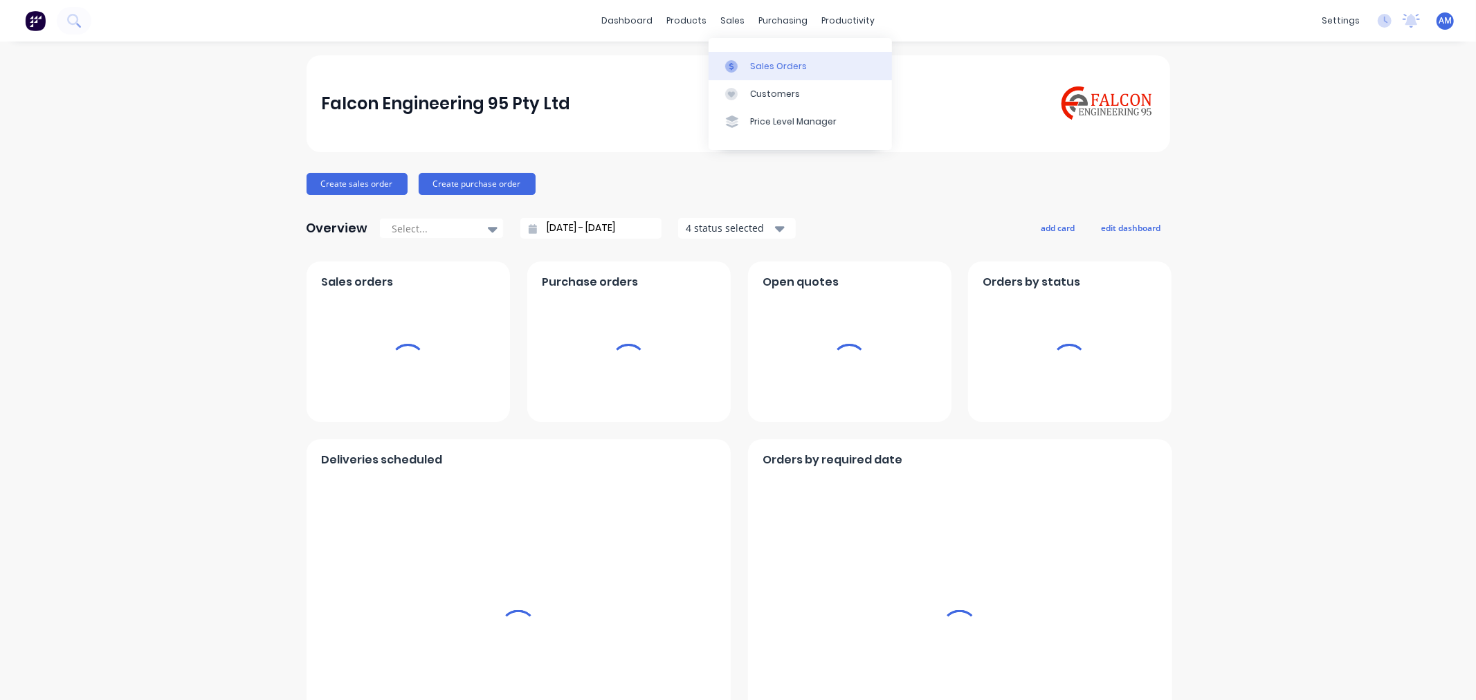
click at [772, 75] on link "Sales Orders" at bounding box center [800, 66] width 183 height 28
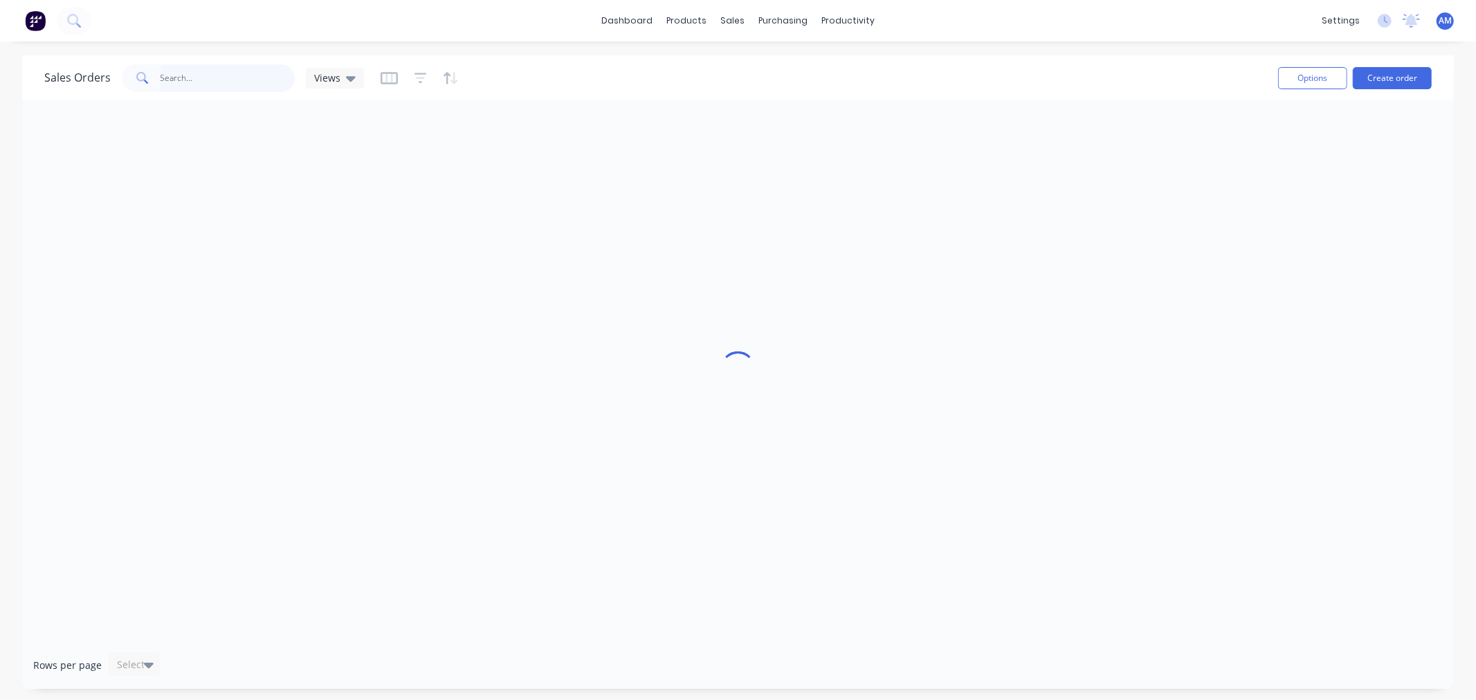
click at [232, 81] on input "text" at bounding box center [228, 78] width 135 height 28
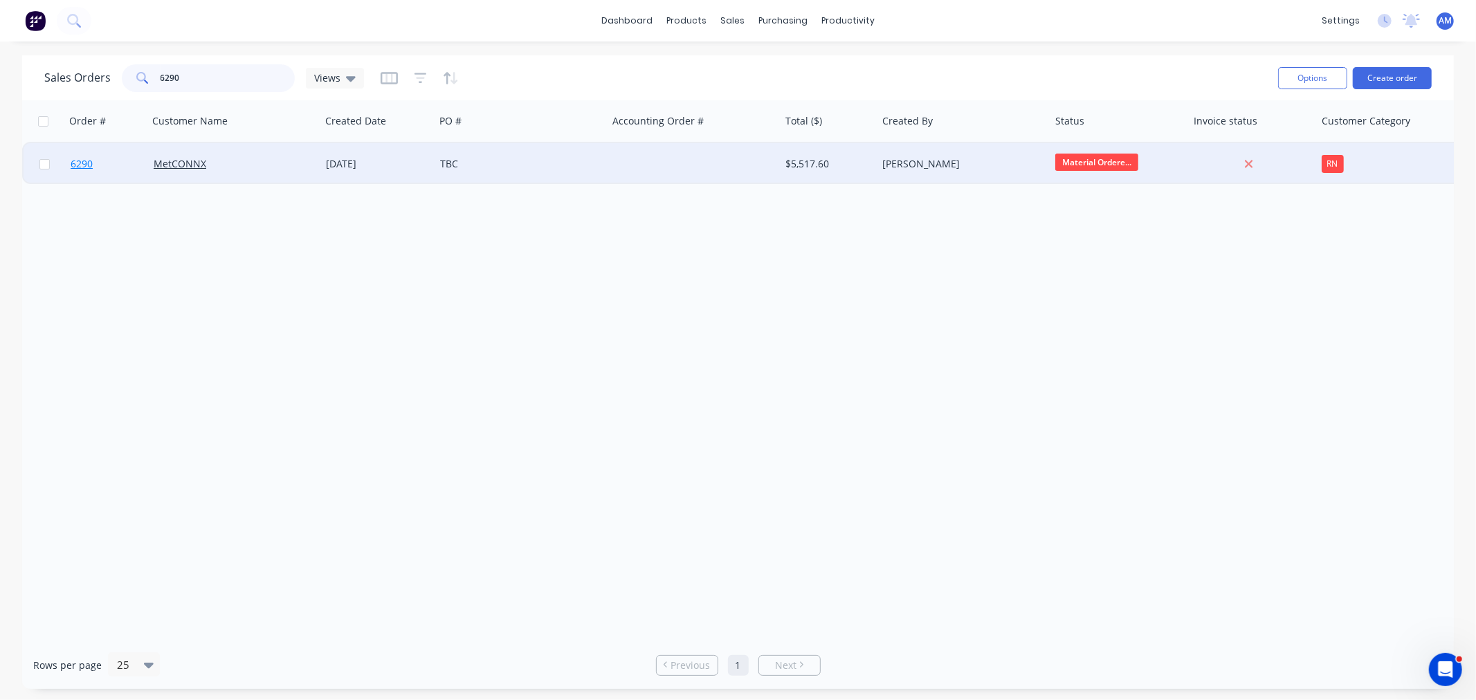
type input "6290"
click at [112, 171] on link "6290" at bounding box center [112, 164] width 83 height 42
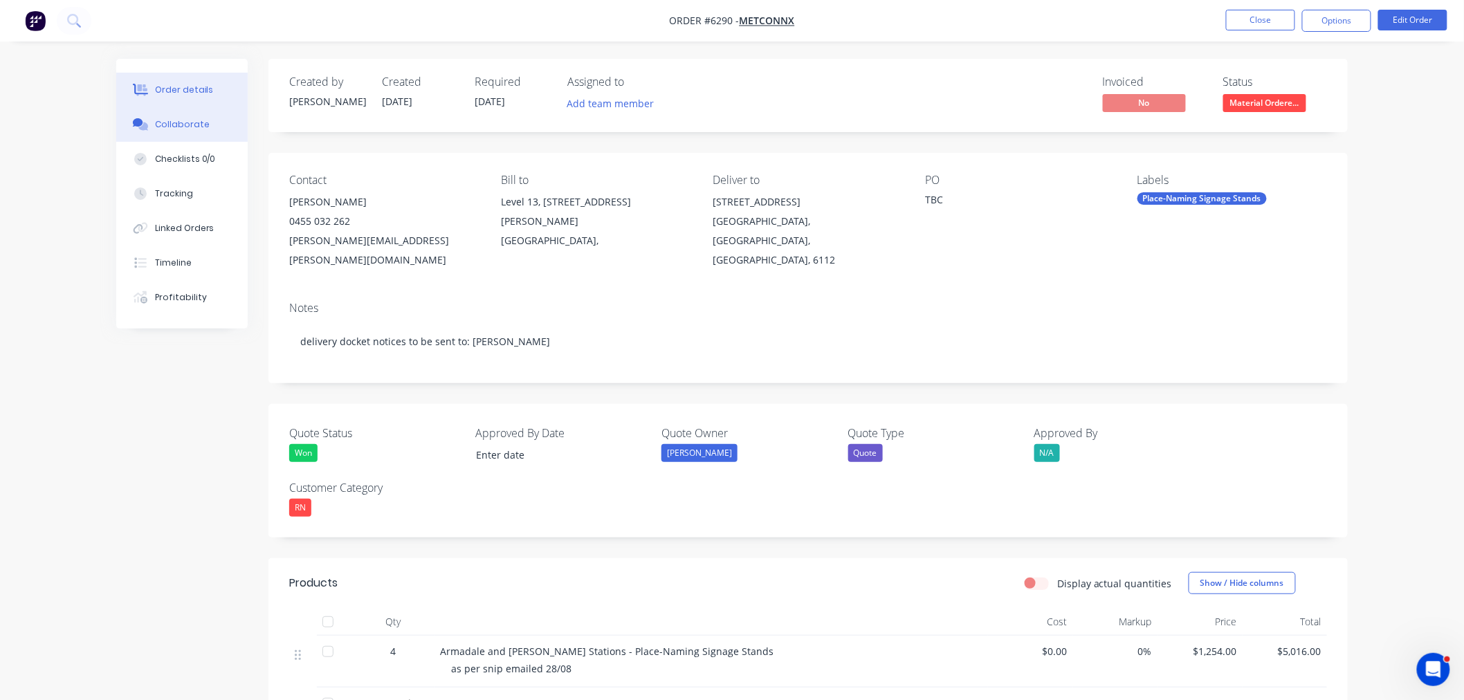
click at [185, 123] on div "Collaborate" at bounding box center [182, 124] width 55 height 12
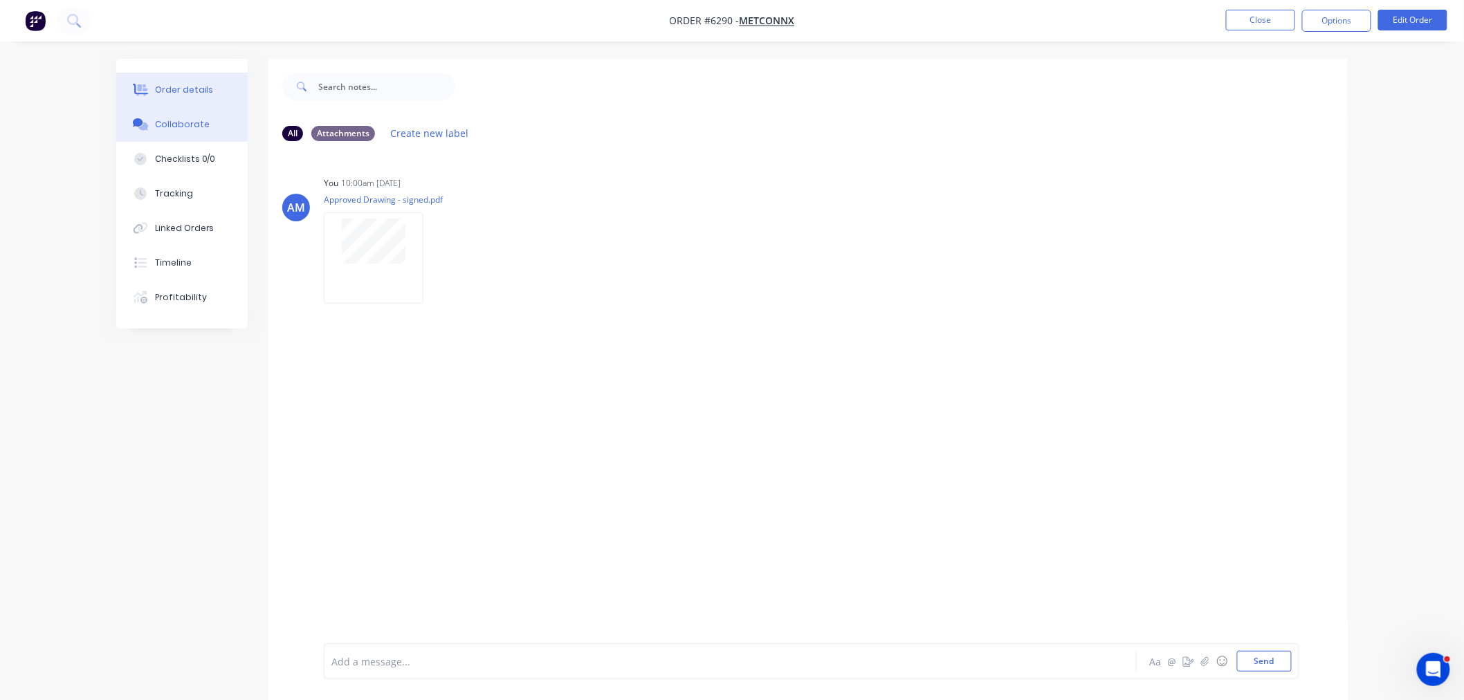
click at [174, 84] on div "Order details" at bounding box center [184, 90] width 59 height 12
